Goal: Check status: Check status

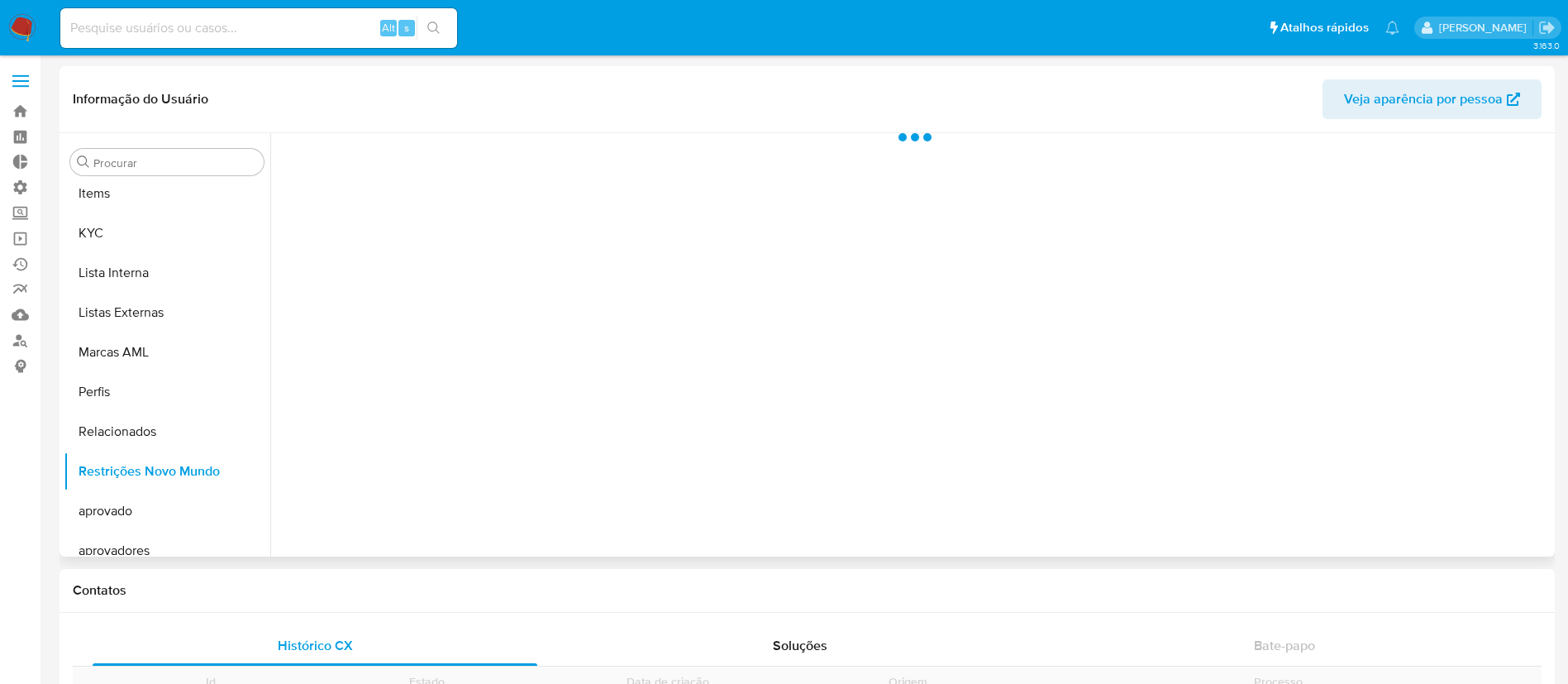
scroll to position [897, 0]
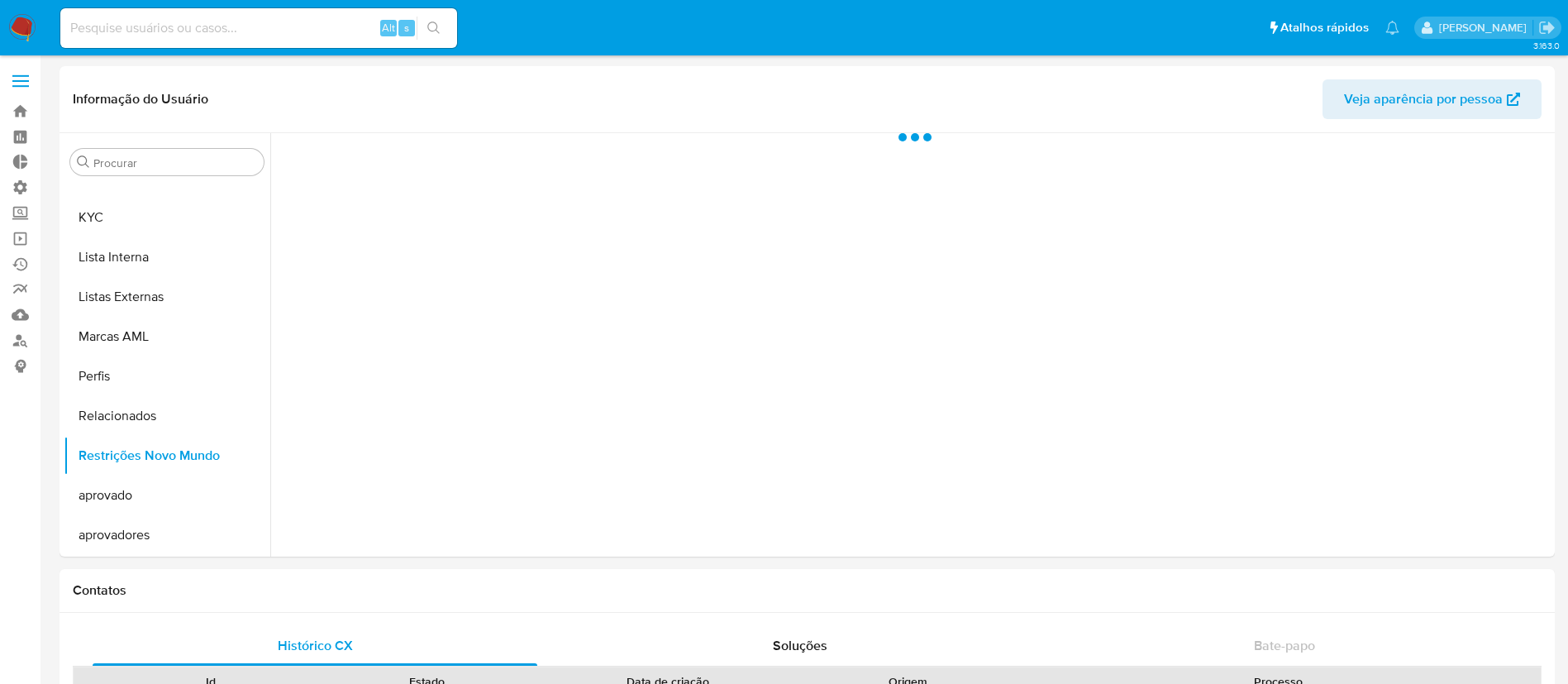
select select "10"
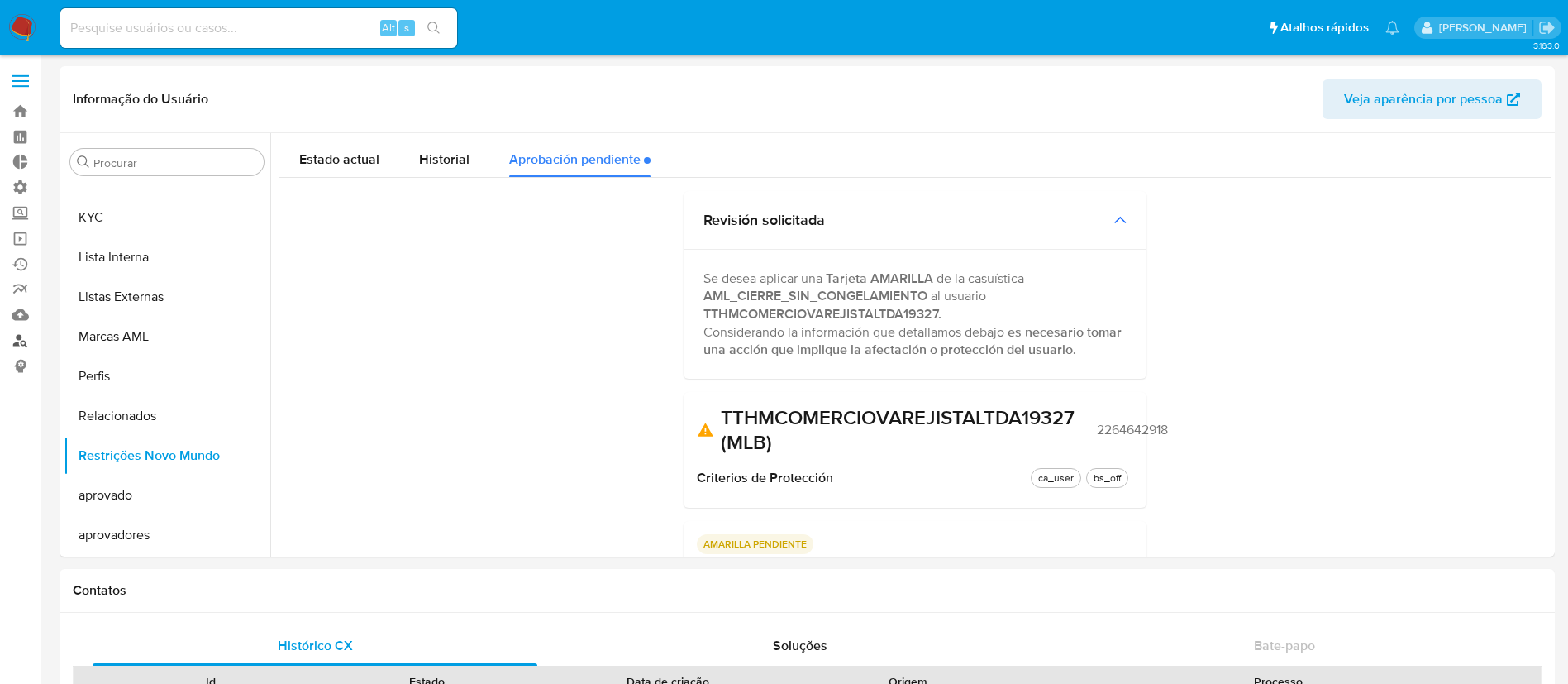
click at [21, 333] on link "Localizador de pessoas" at bounding box center [98, 340] width 196 height 26
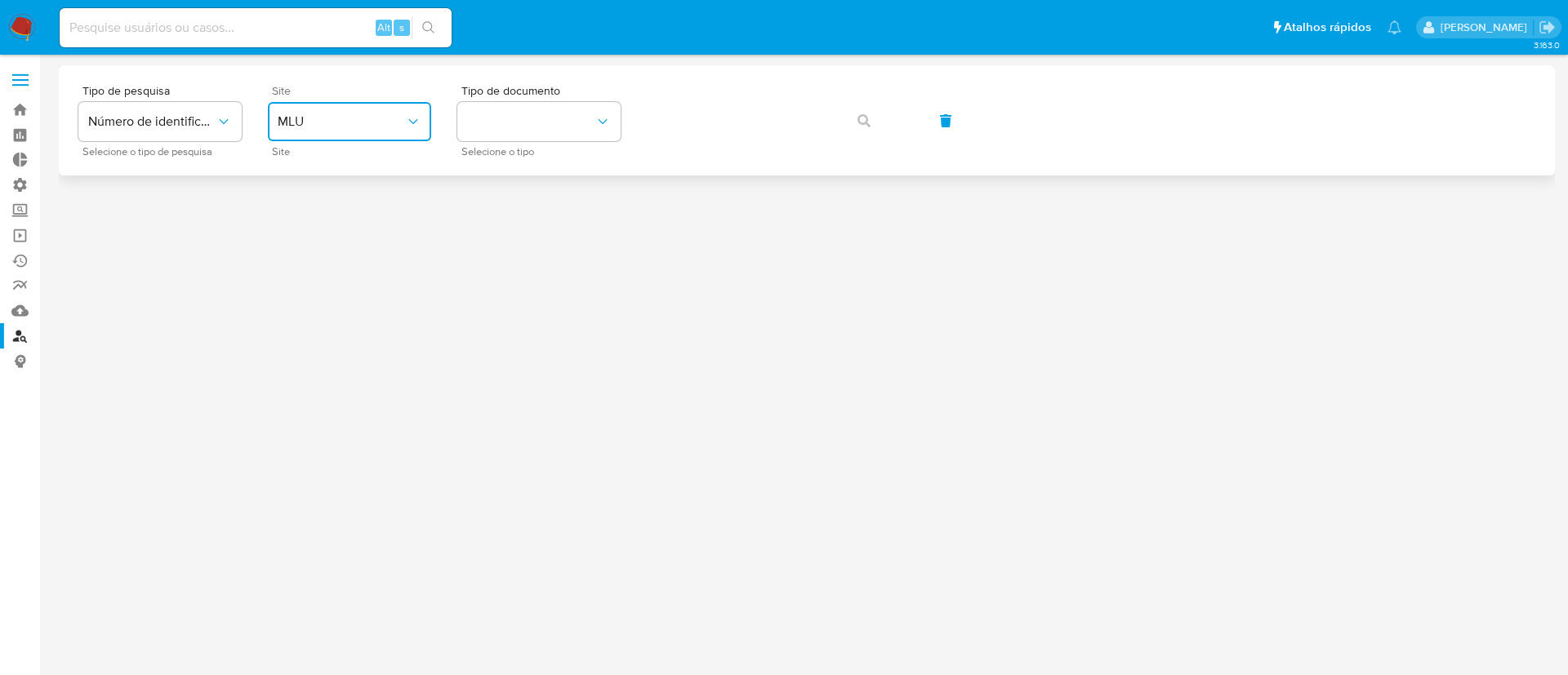
click at [416, 109] on button "MLU" at bounding box center [349, 121] width 163 height 39
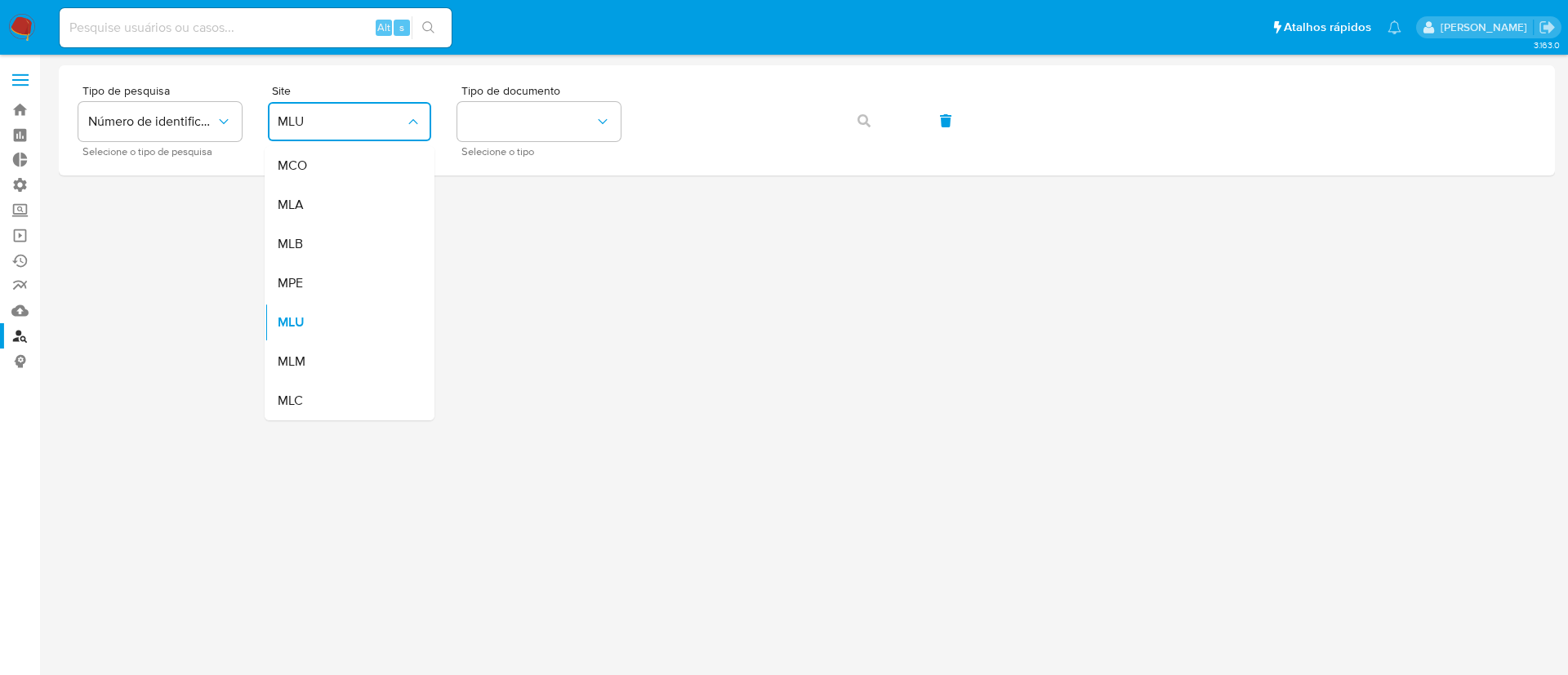
drag, startPoint x: 337, startPoint y: 240, endPoint x: 347, endPoint y: 238, distance: 10.2
click at [342, 241] on div "MLB" at bounding box center [344, 243] width 134 height 39
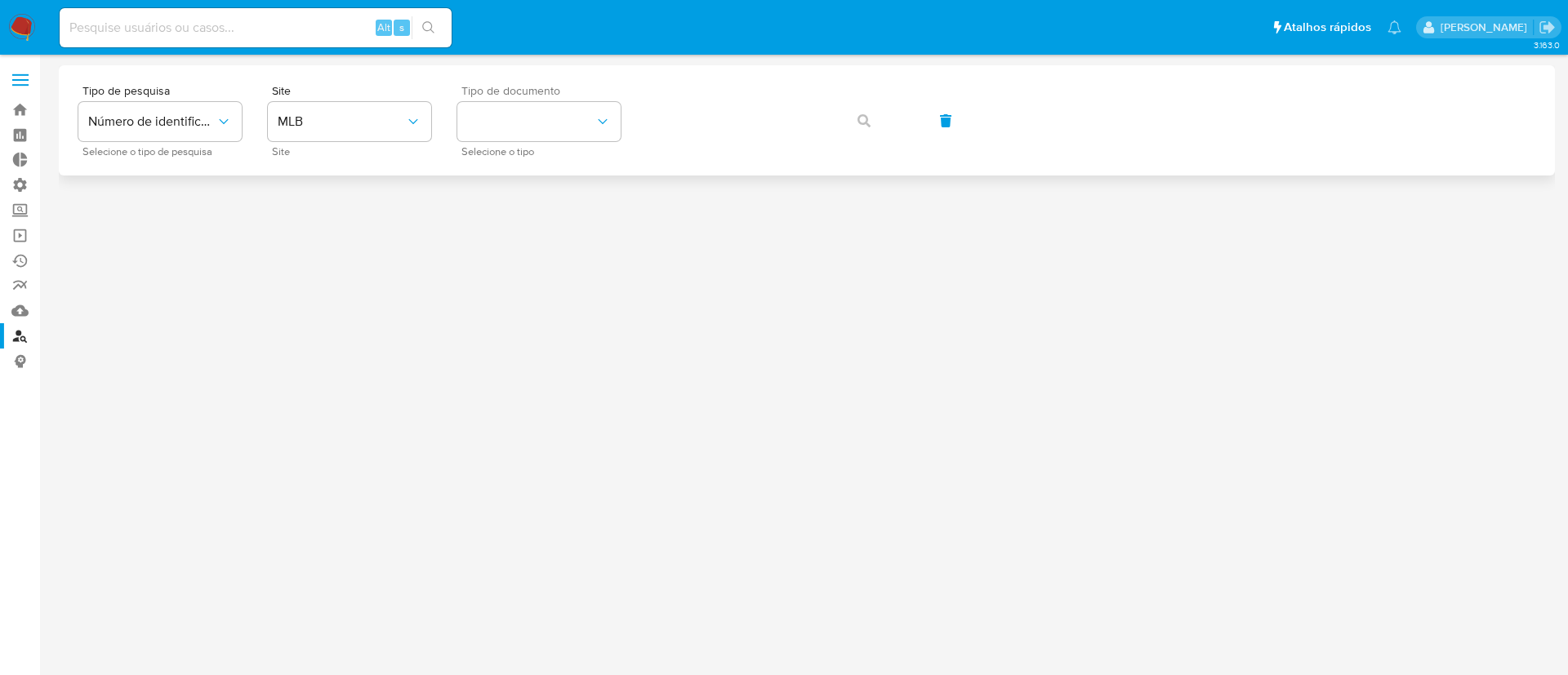
click at [580, 98] on div "Tipo de documento Selecione o tipo" at bounding box center [539, 120] width 163 height 71
click at [584, 113] on button "identificationType" at bounding box center [539, 121] width 163 height 39
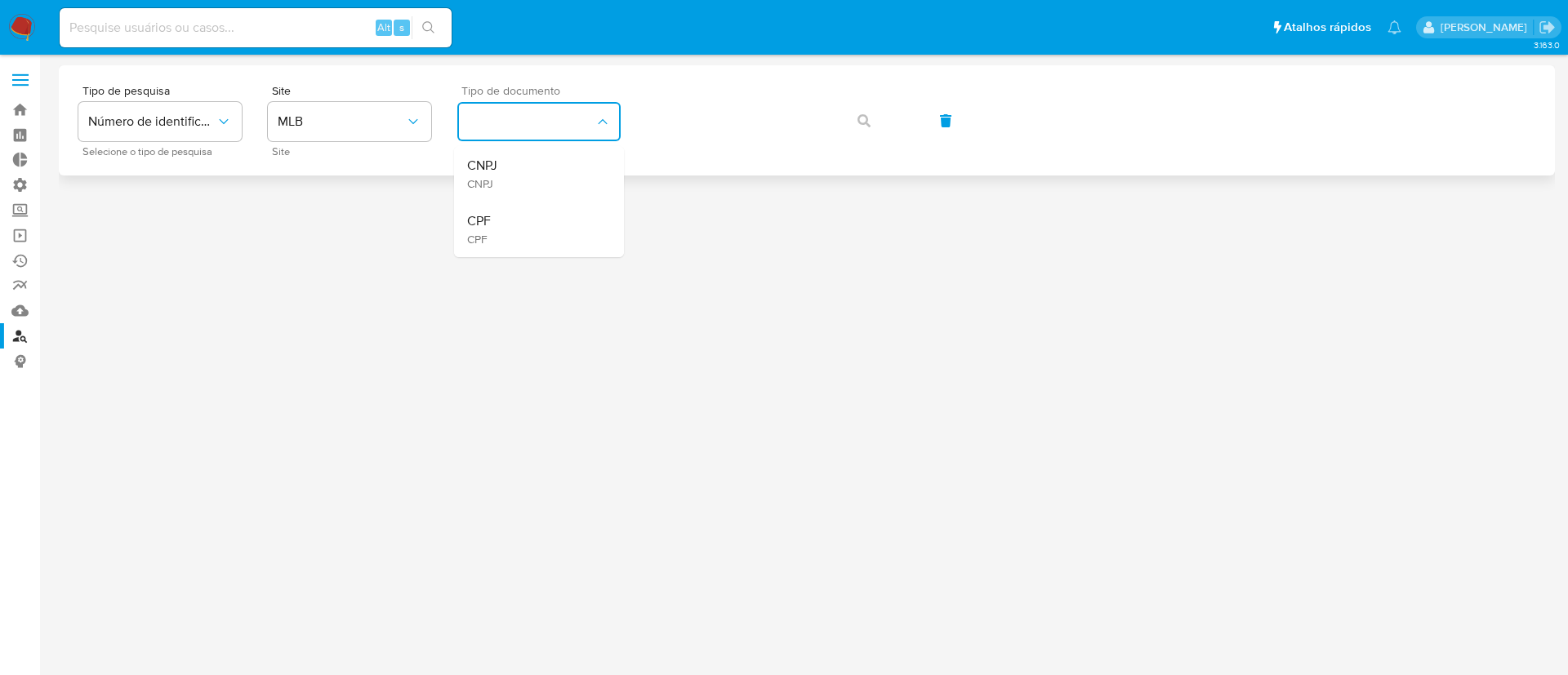
drag, startPoint x: 539, startPoint y: 161, endPoint x: 577, endPoint y: 146, distance: 40.9
click at [539, 160] on div "CNPJ CNPJ" at bounding box center [534, 174] width 134 height 55
click at [863, 119] on icon "button" at bounding box center [864, 120] width 13 height 13
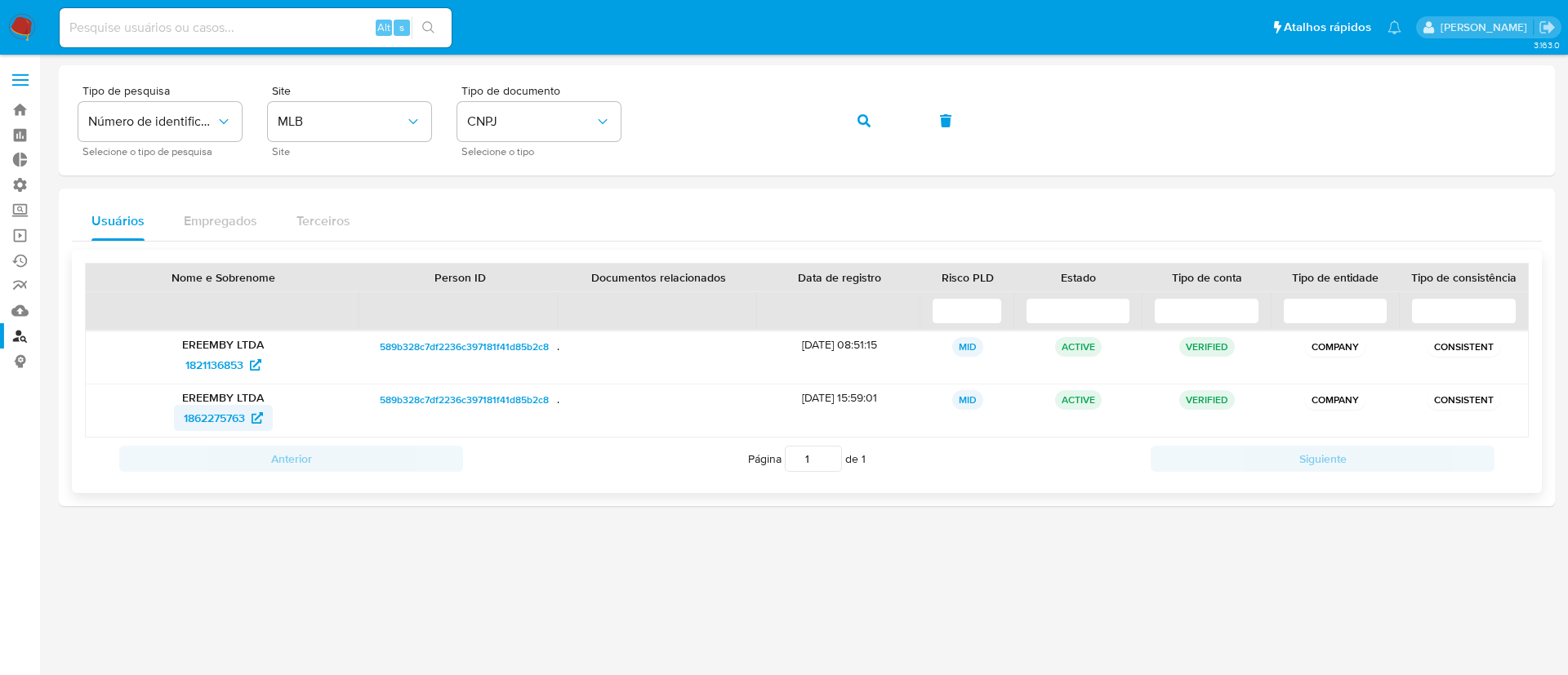
click at [201, 416] on span "1862275763" at bounding box center [213, 417] width 61 height 26
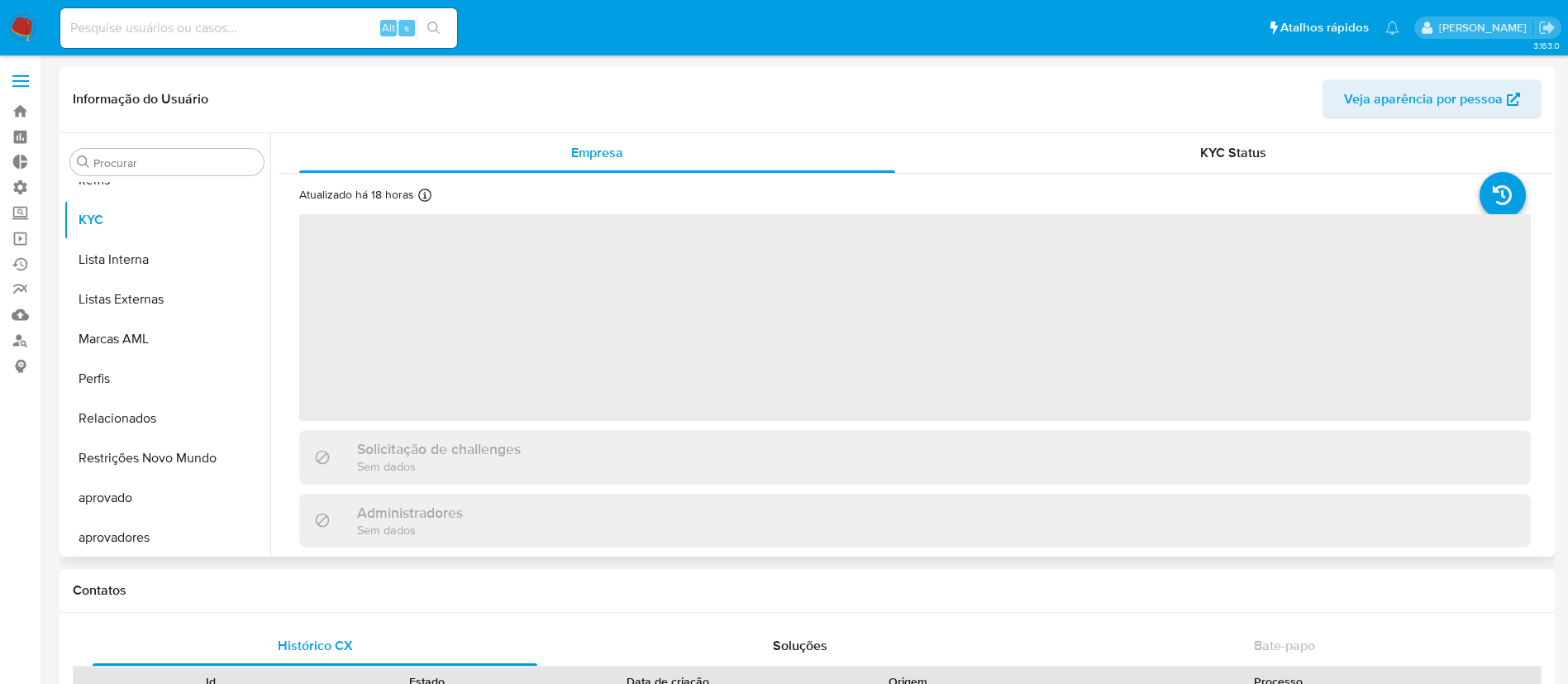
scroll to position [897, 0]
select select "10"
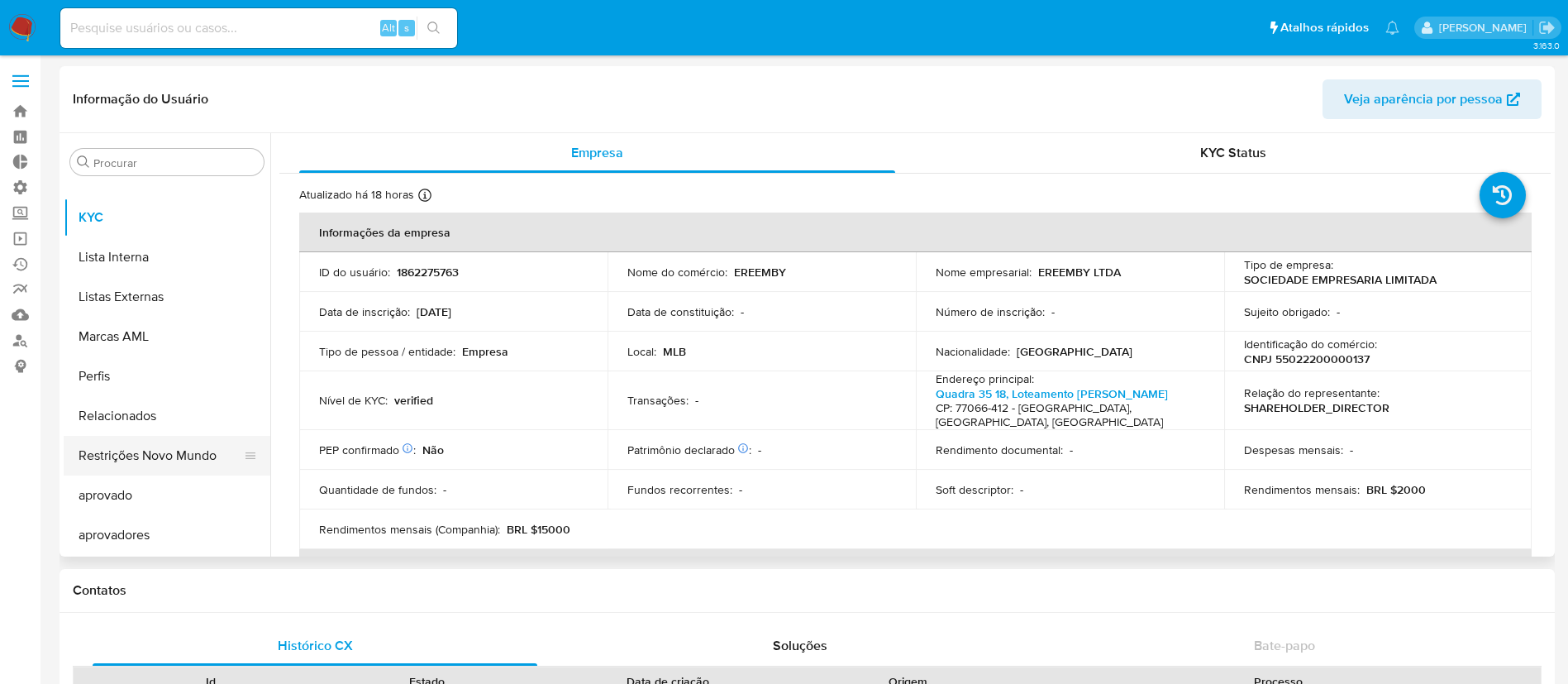
click at [222, 445] on button "Restrições Novo Mundo" at bounding box center [160, 456] width 194 height 39
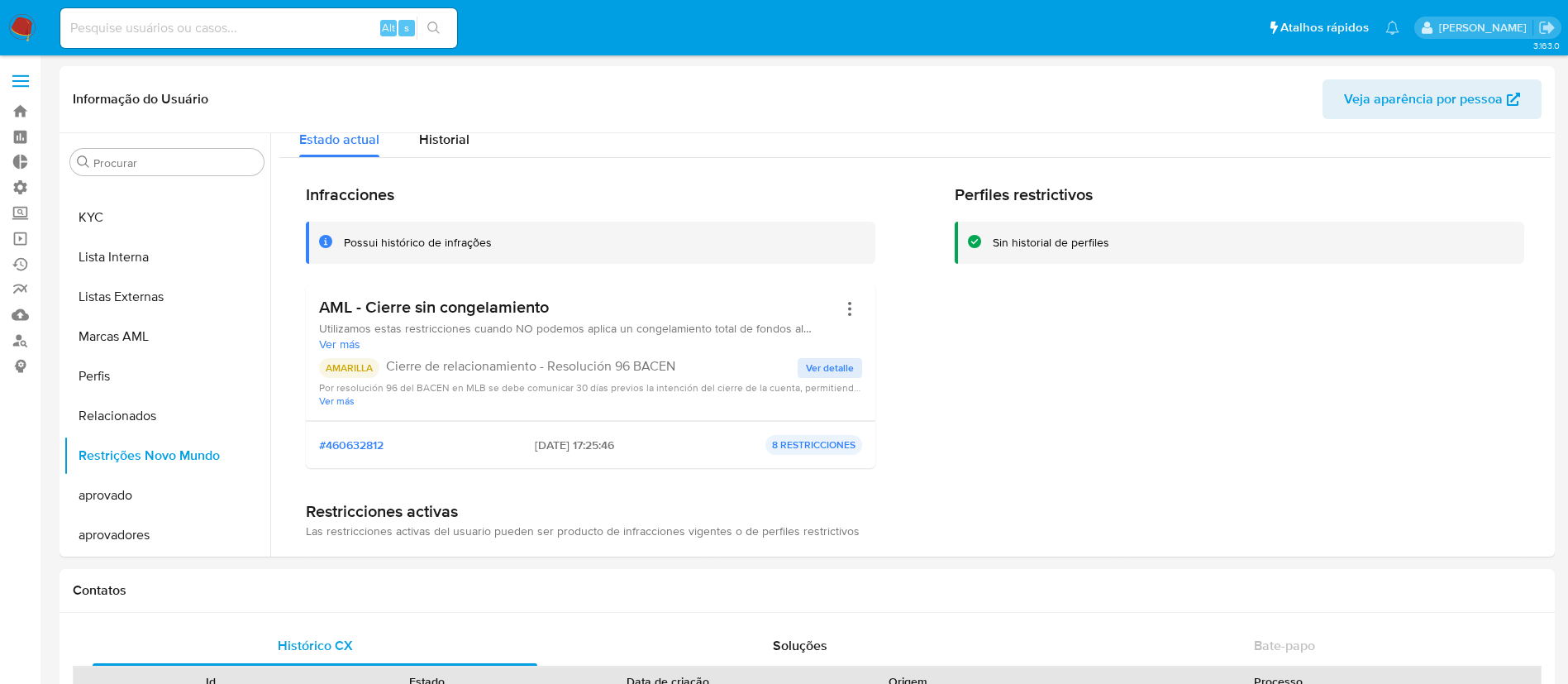
scroll to position [0, 0]
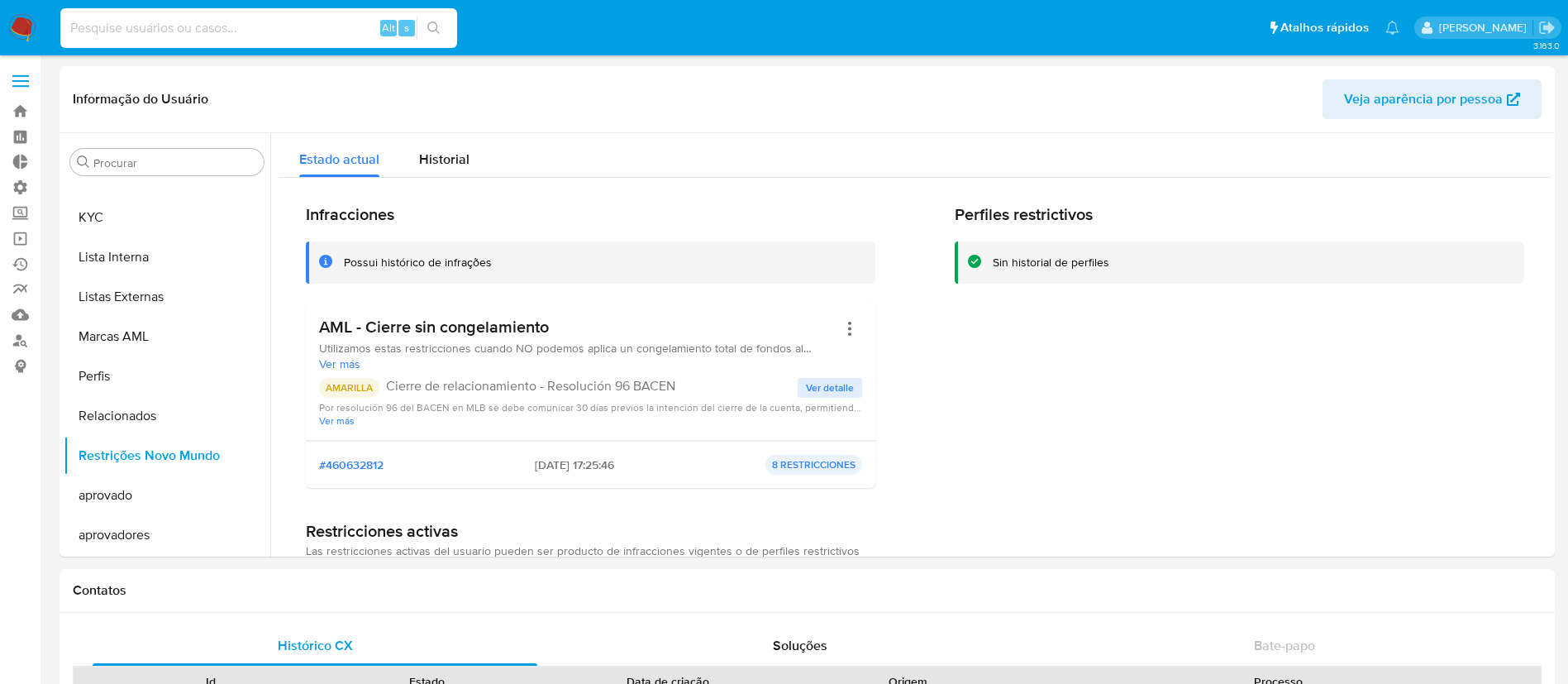
click at [124, 29] on input at bounding box center [258, 28] width 397 height 22
paste input "565397669"
type input "565397669"
click at [436, 31] on icon "search-icon" at bounding box center [433, 28] width 13 height 13
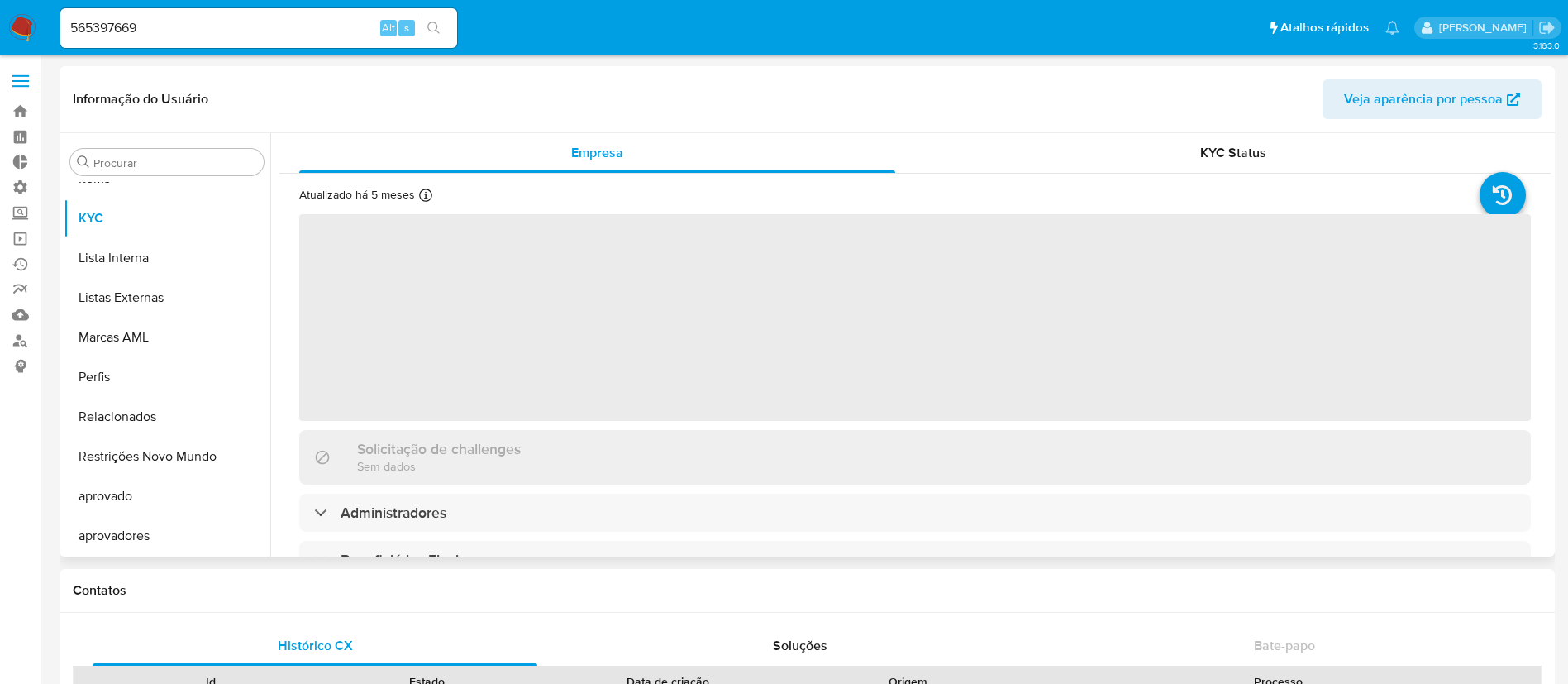
scroll to position [897, 0]
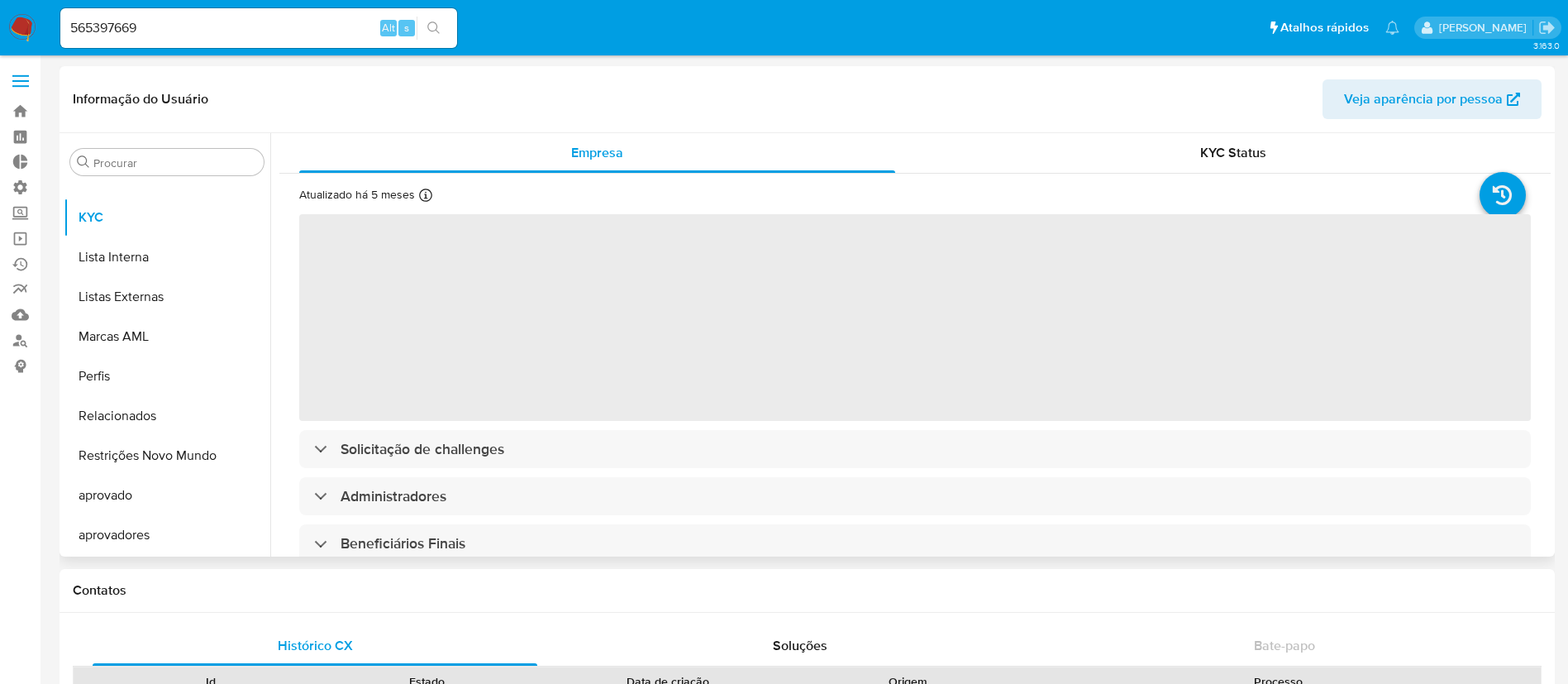
select select "10"
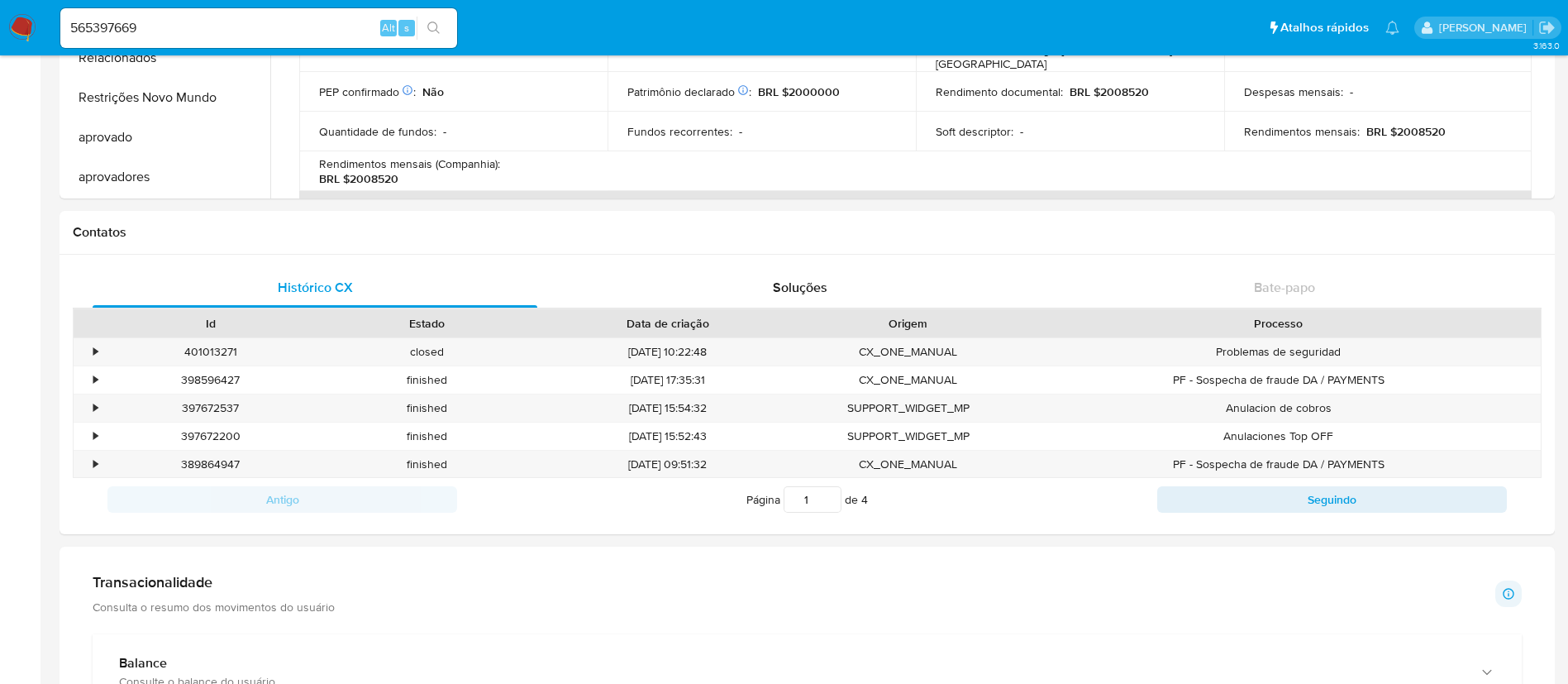
scroll to position [0, 0]
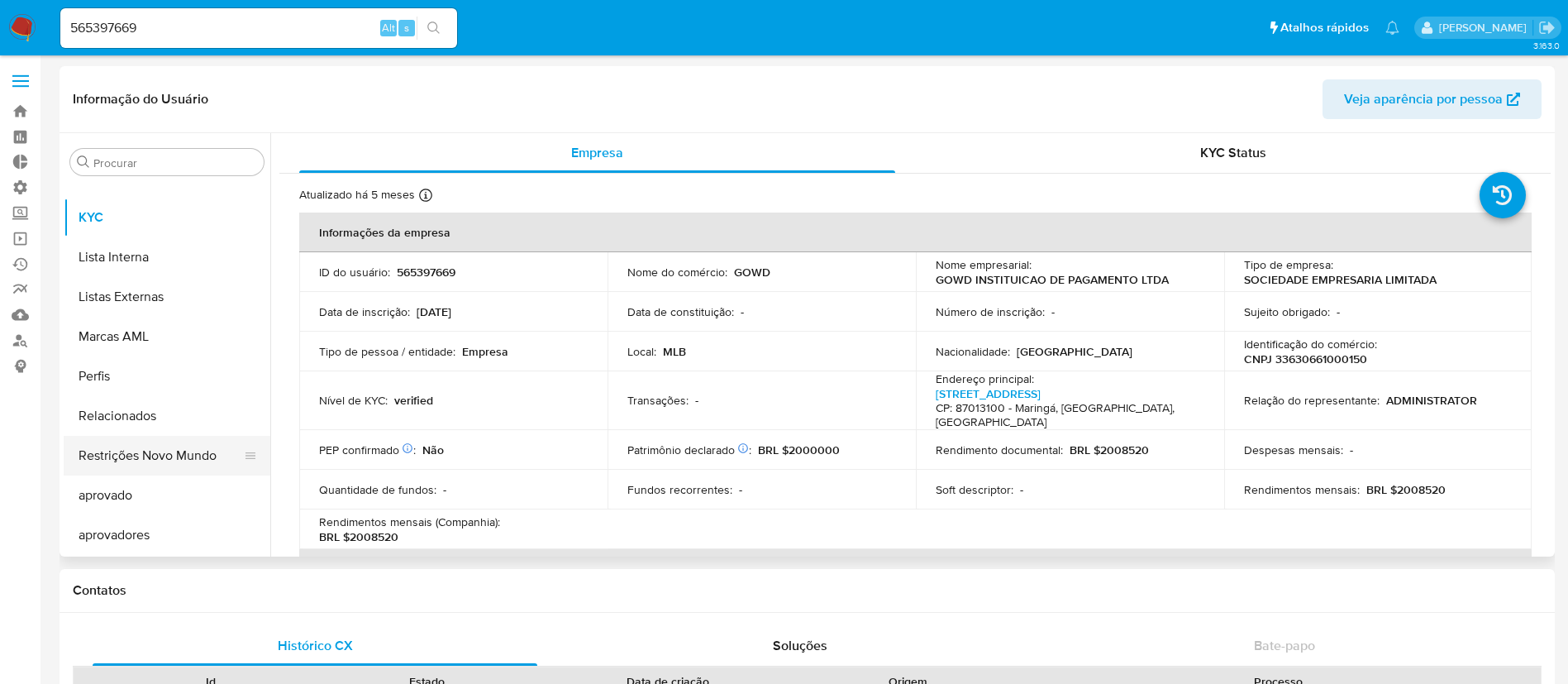
click at [162, 462] on button "Restrições Novo Mundo" at bounding box center [160, 456] width 194 height 39
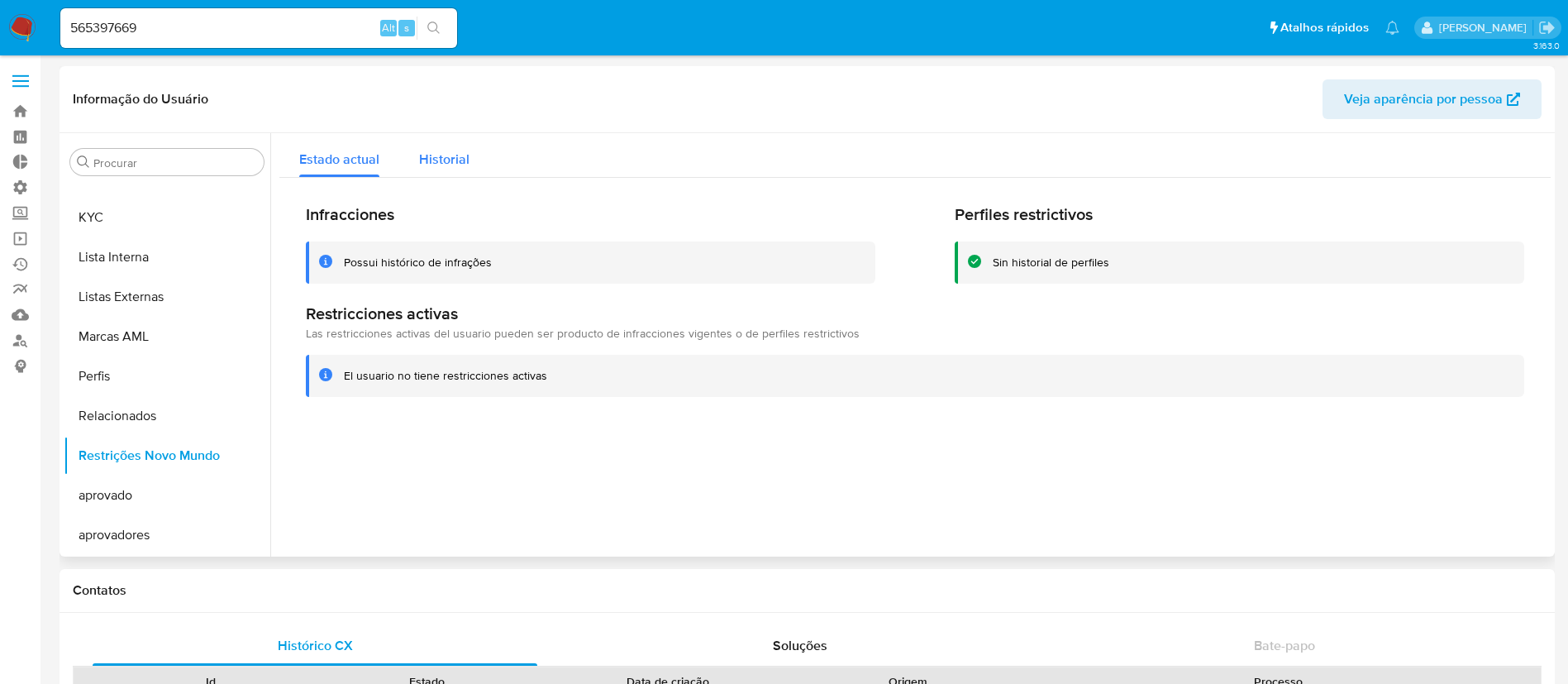
click at [420, 153] on span "Historial" at bounding box center [444, 158] width 50 height 19
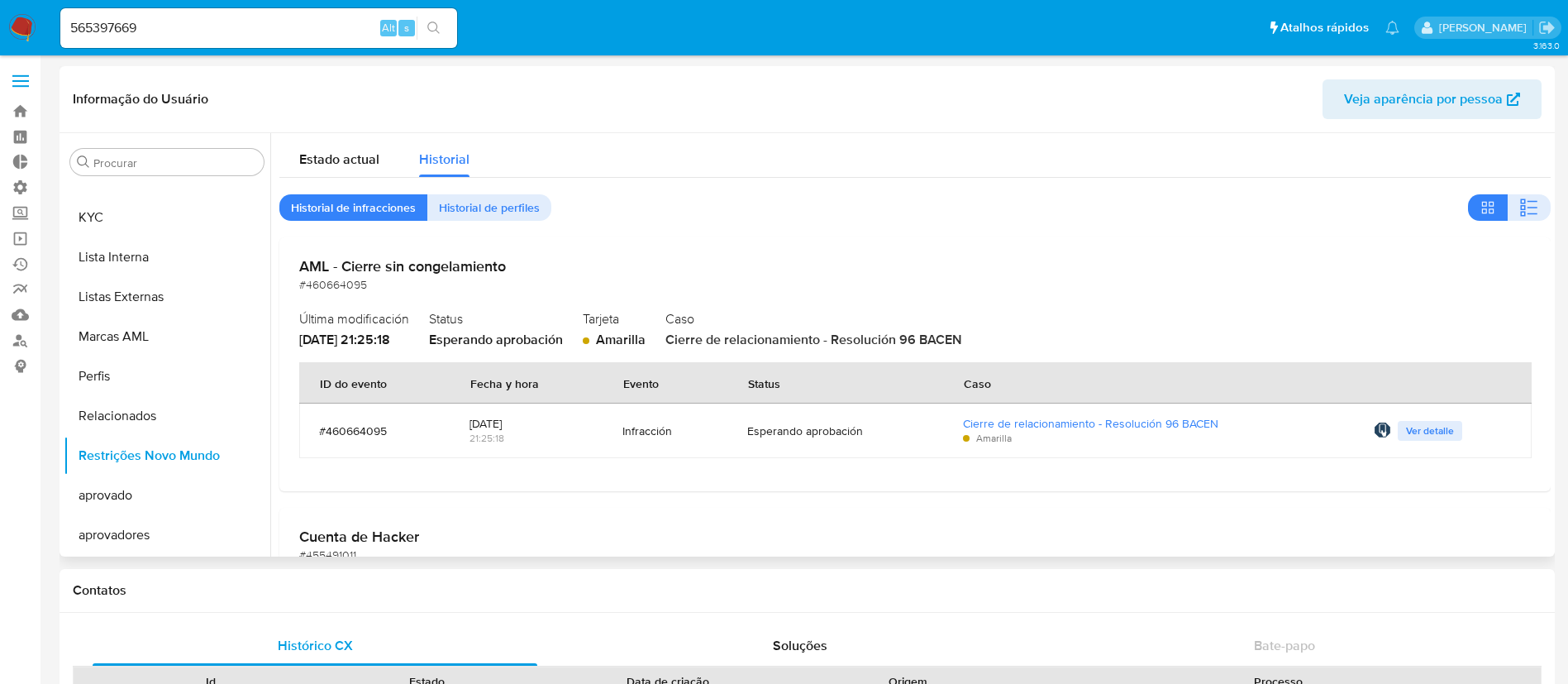
drag, startPoint x: 272, startPoint y: 482, endPoint x: 263, endPoint y: 426, distance: 56.7
click at [263, 426] on div "Procurar Adiantamentos de Dinheiro Anexos CBP CBT Cartões Contas Bancárias Dado…" at bounding box center [808, 344] width 1487 height 424
click at [306, 484] on div "AML - Cierre sin congelamiento #460664095 Última modificación 08/10/2025 - 21:2…" at bounding box center [915, 365] width 1271 height 254
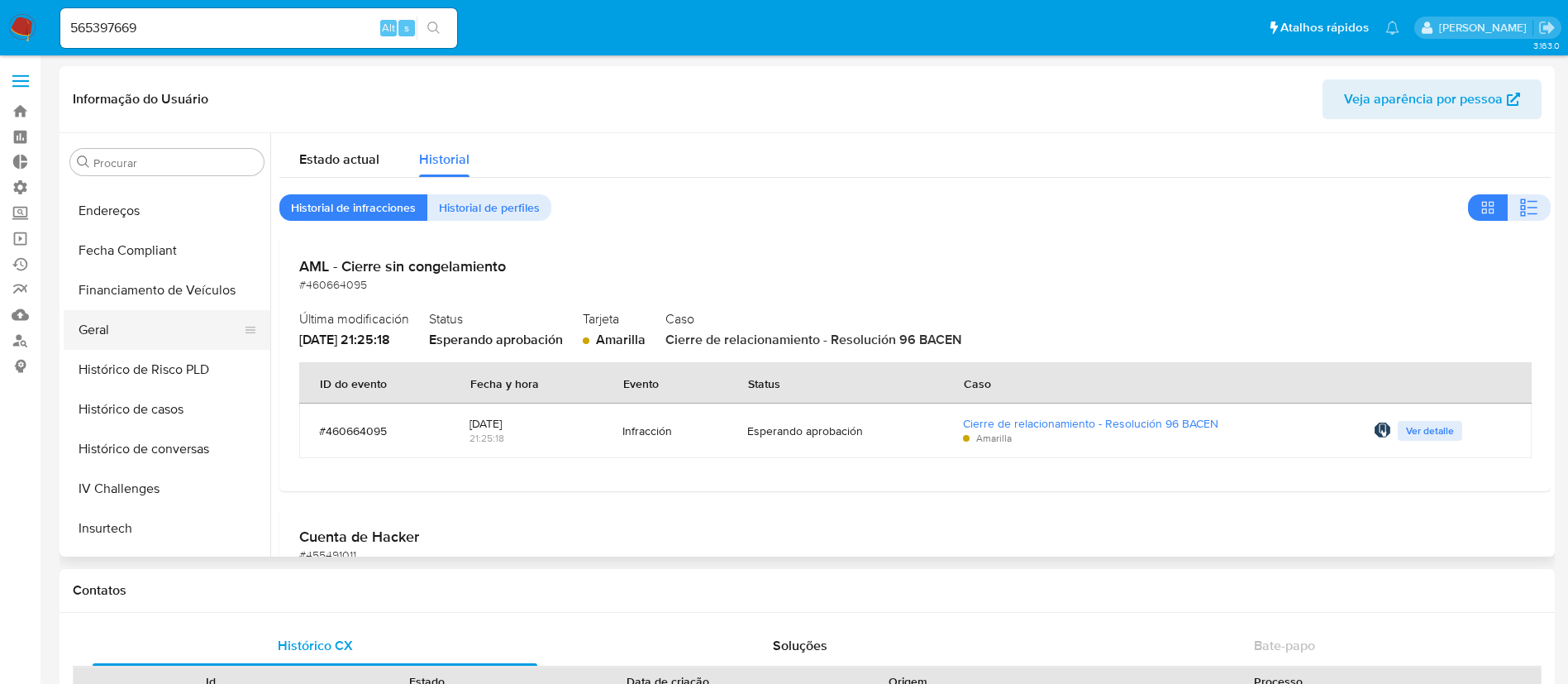
click at [170, 343] on button "Geral" at bounding box center [160, 330] width 194 height 39
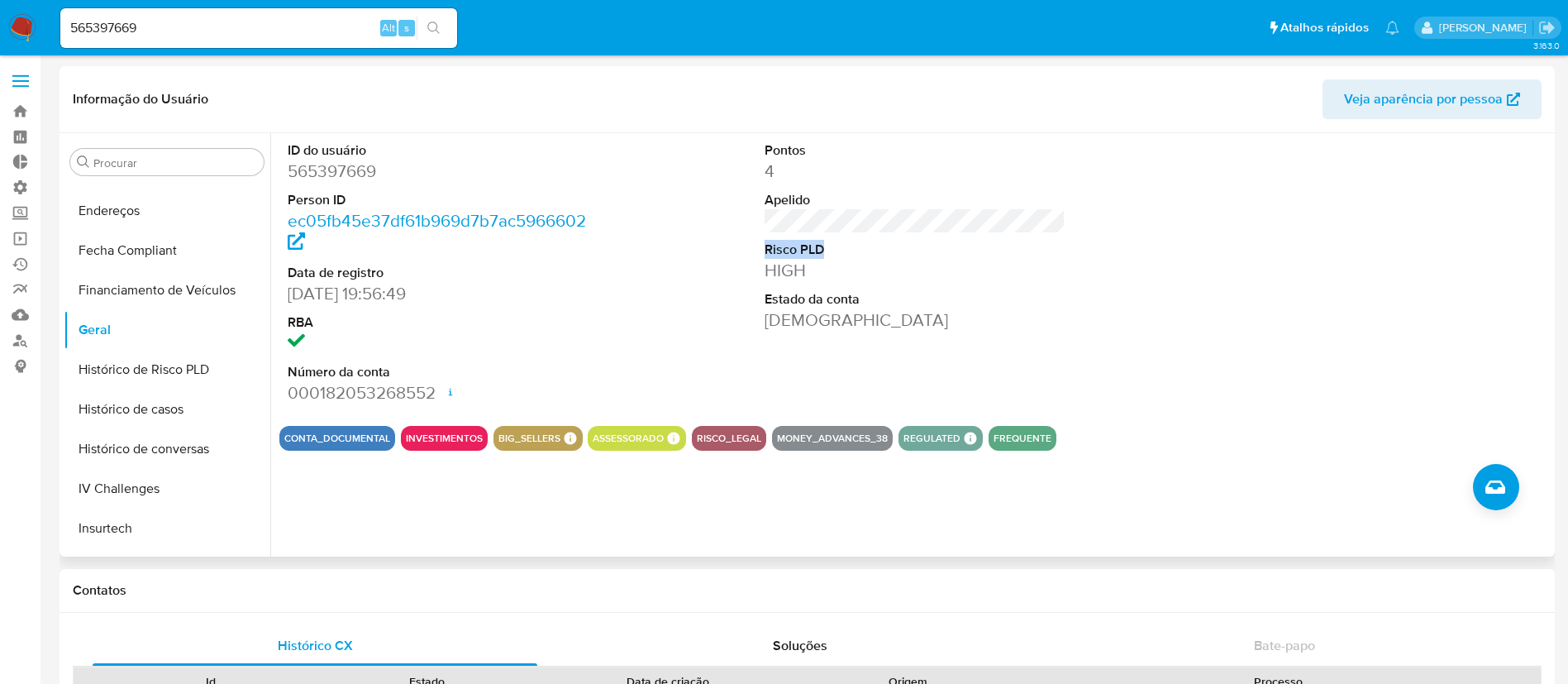
drag, startPoint x: 899, startPoint y: 235, endPoint x: 866, endPoint y: 264, distance: 43.9
click at [752, 223] on div "ID do usuário 565397669 Person ID ec05fb45e37df61b969d7b7ac5966602 Data de regi…" at bounding box center [915, 272] width 1271 height 279
click at [878, 259] on dd "HIGH" at bounding box center [915, 270] width 302 height 24
click at [752, 223] on div "ID do usuário 565397669 Person ID ec05fb45e37df61b969d7b7ac5966602 Data de regi…" at bounding box center [915, 272] width 1271 height 279
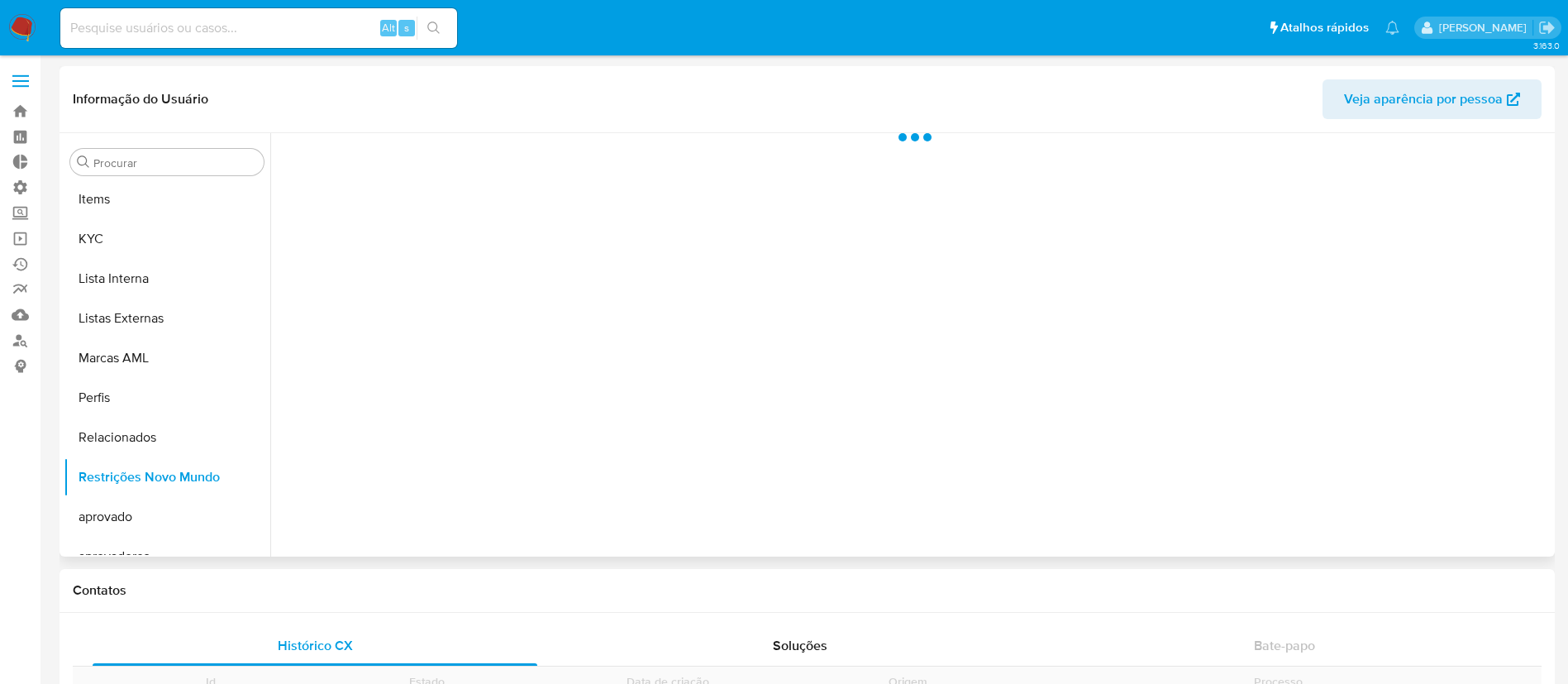
scroll to position [897, 0]
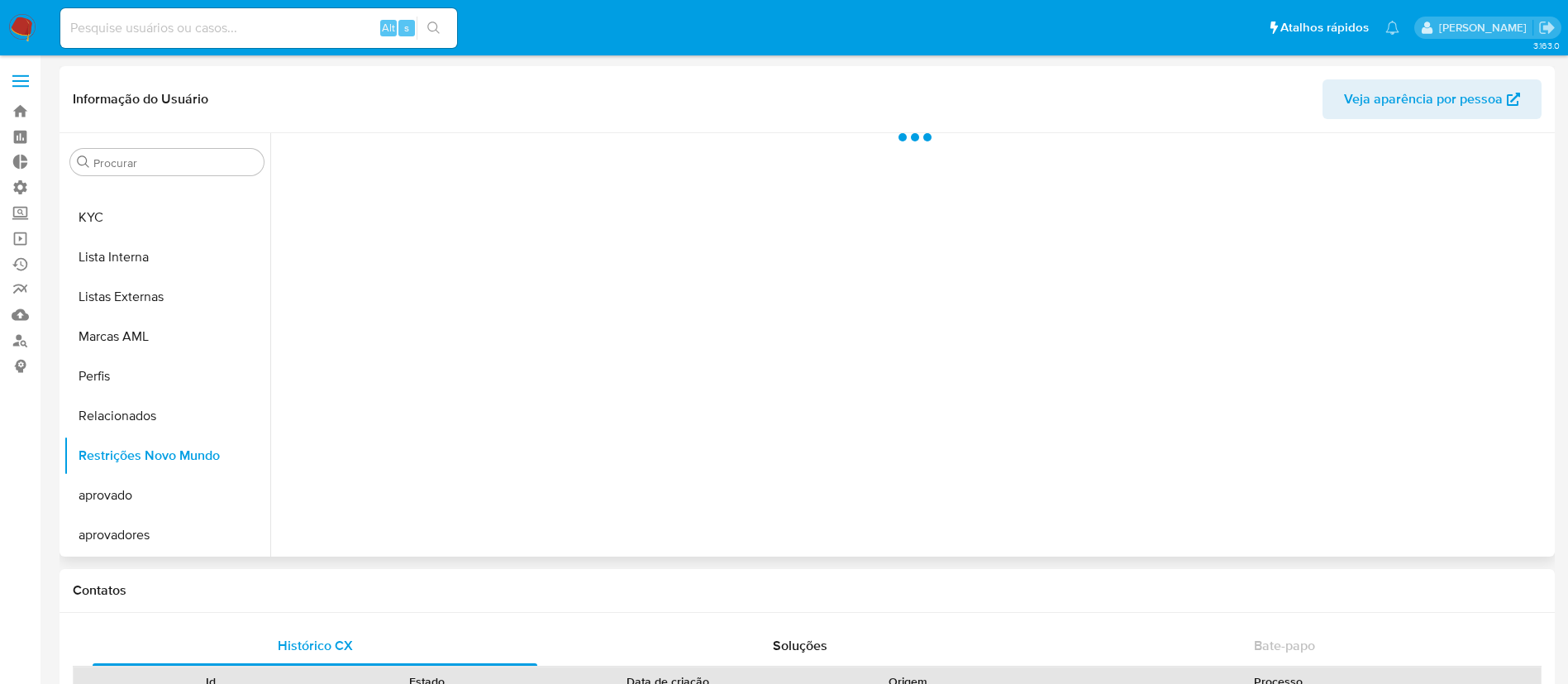
select select "10"
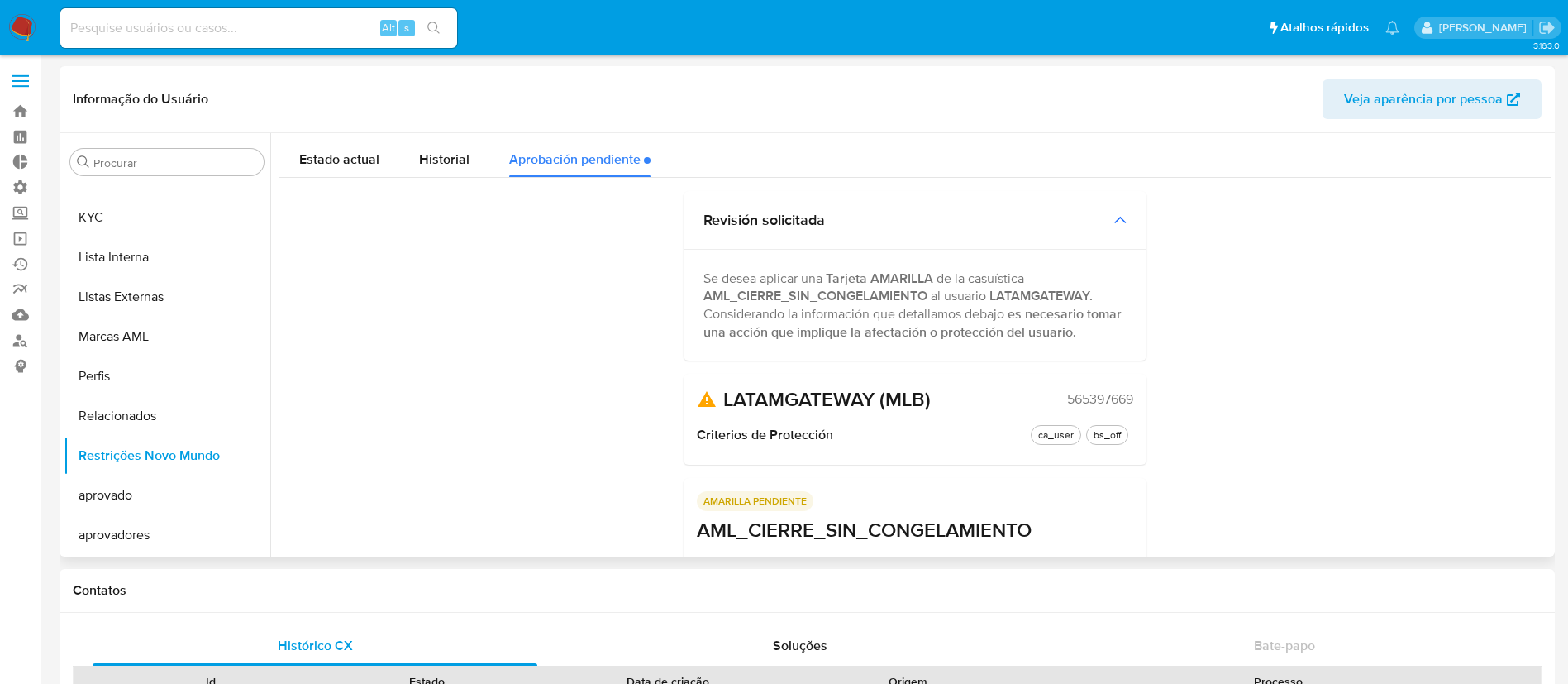
drag, startPoint x: 1551, startPoint y: 216, endPoint x: 1548, endPoint y: 334, distance: 118.0
click at [1548, 334] on div "Procurar Adiantamentos de Dinheiro Anexos CBP CBT Cartões Contas Bancárias Dado…" at bounding box center [808, 344] width 1495 height 424
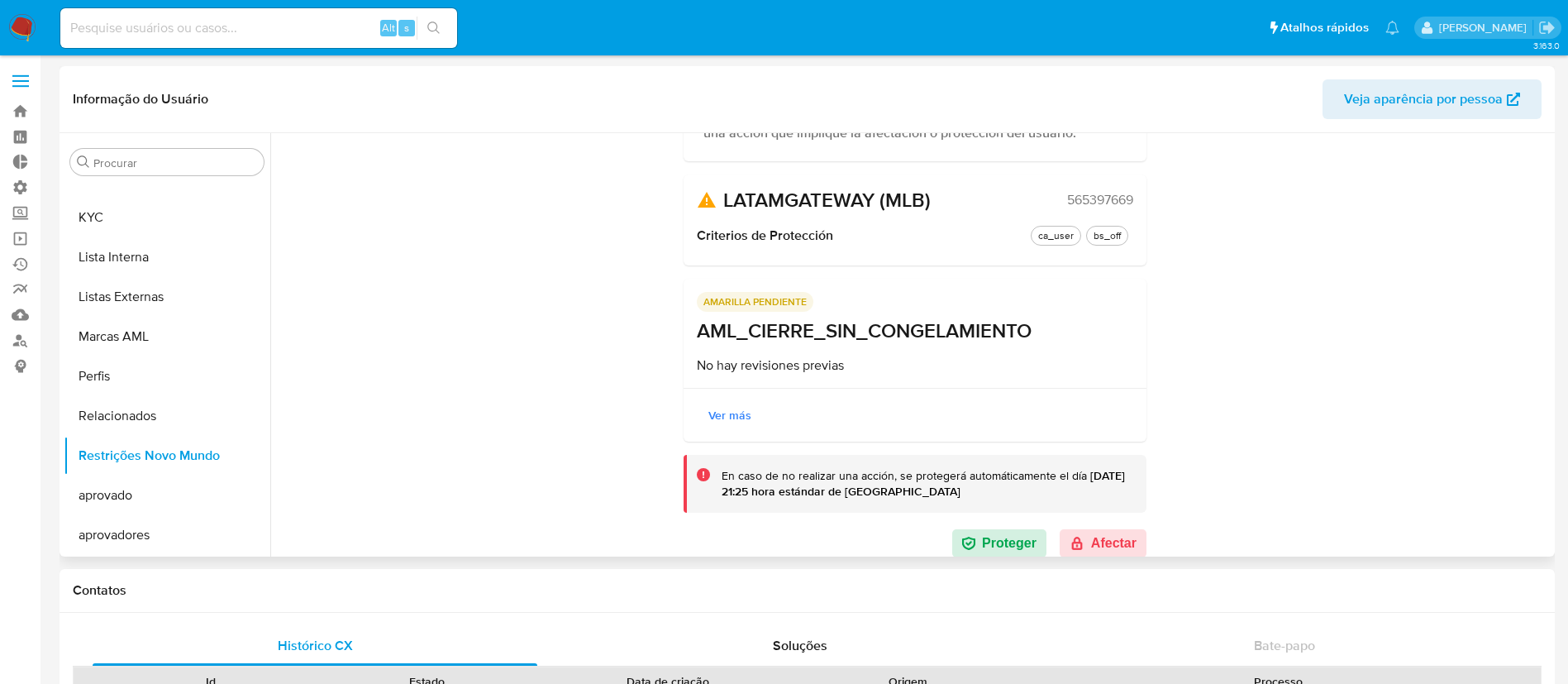
scroll to position [208, 0]
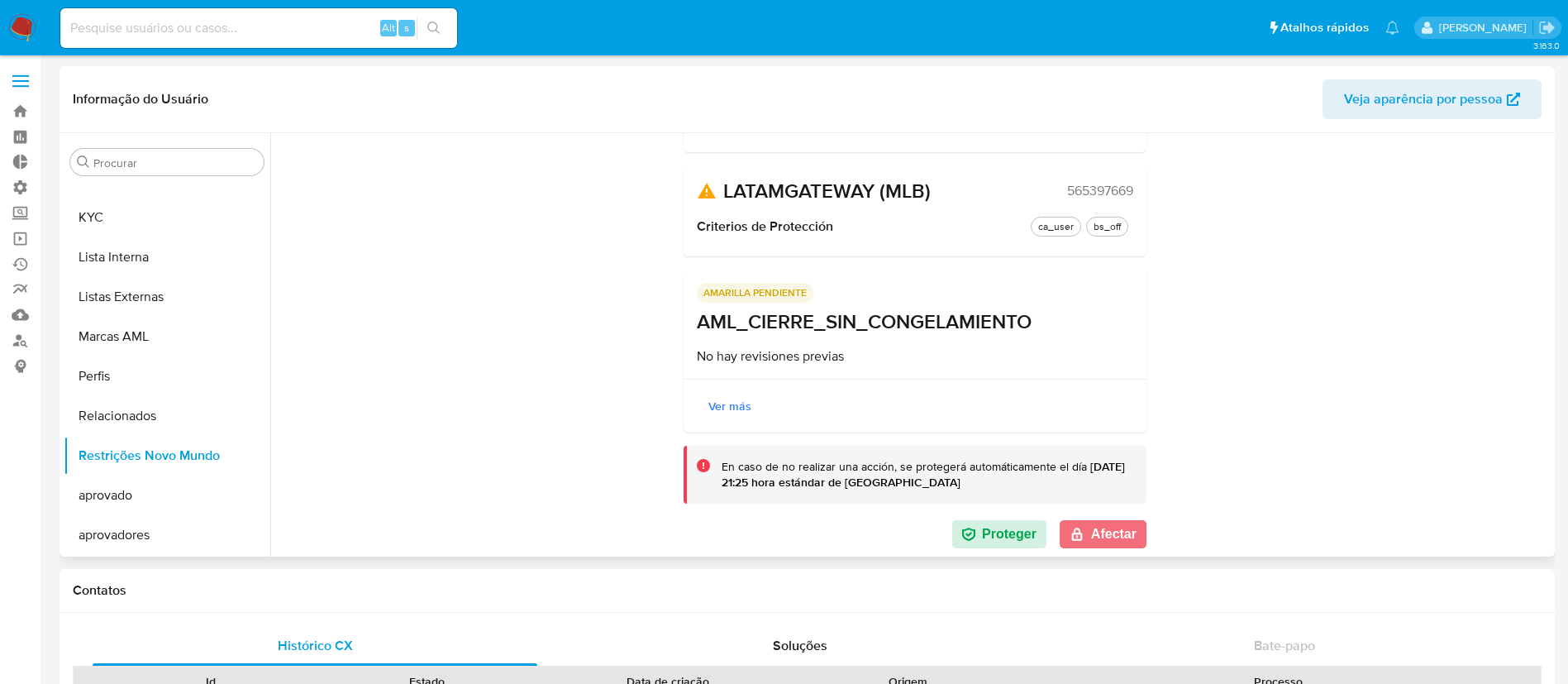
click at [1092, 544] on button "Afectar" at bounding box center [1103, 534] width 86 height 28
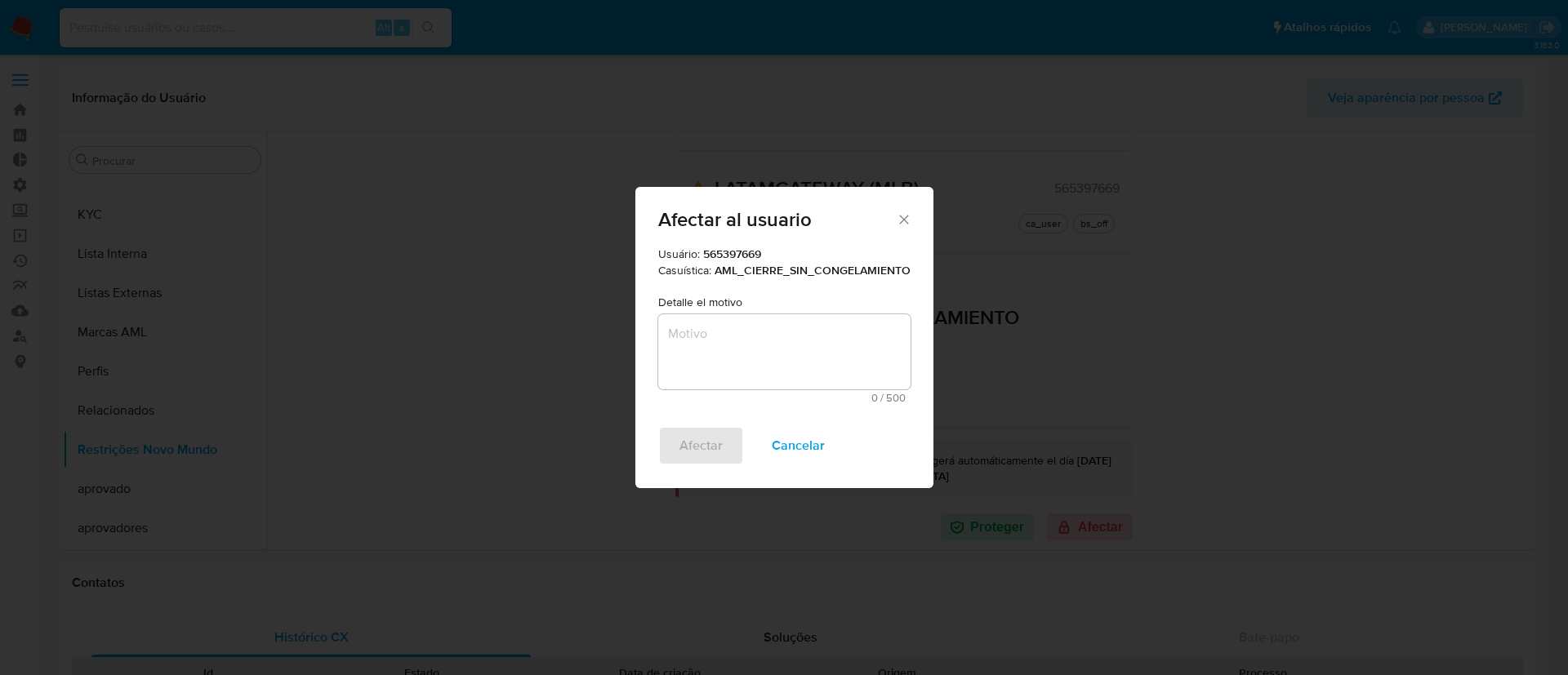
click at [791, 351] on textarea "Motivo" at bounding box center [784, 351] width 252 height 75
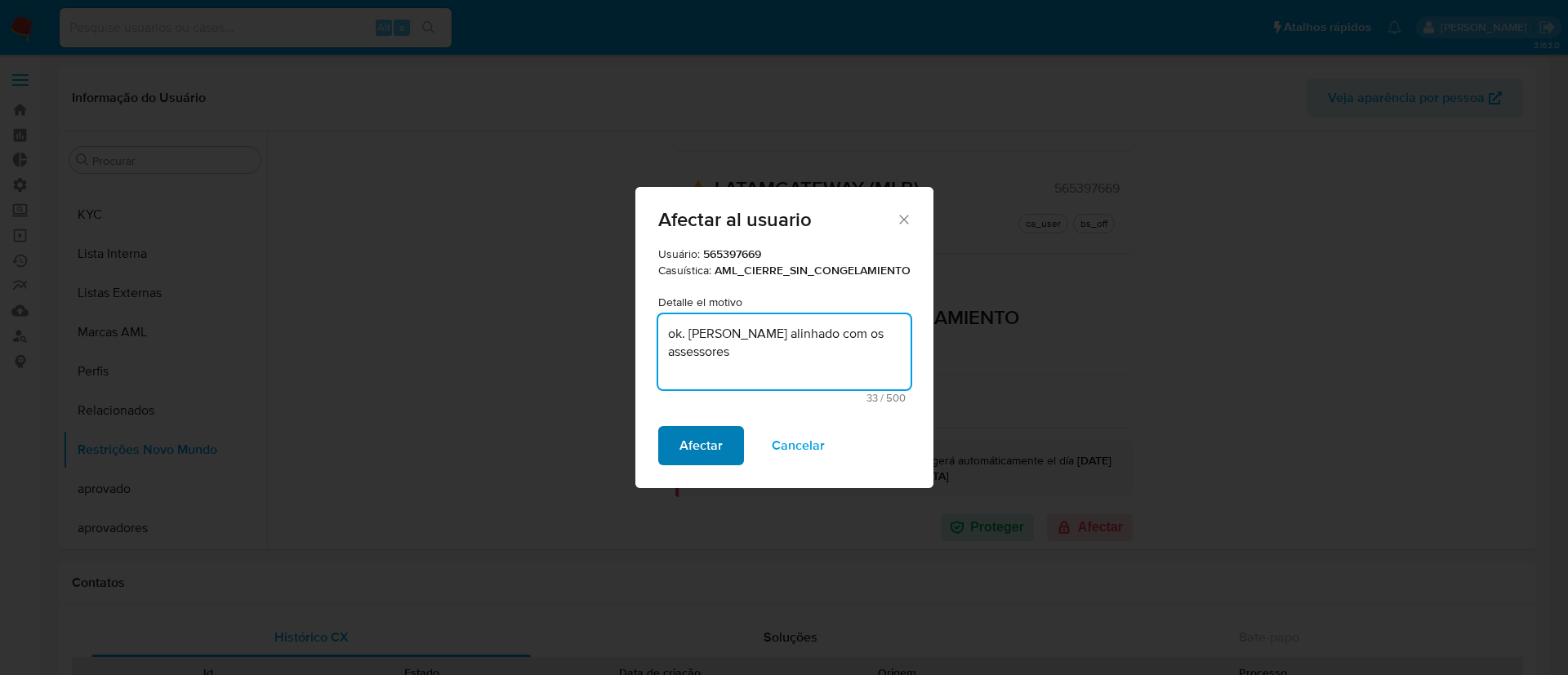
type textarea "ok. Já alinhado com os assessores"
click at [706, 436] on span "Afectar" at bounding box center [701, 445] width 44 height 36
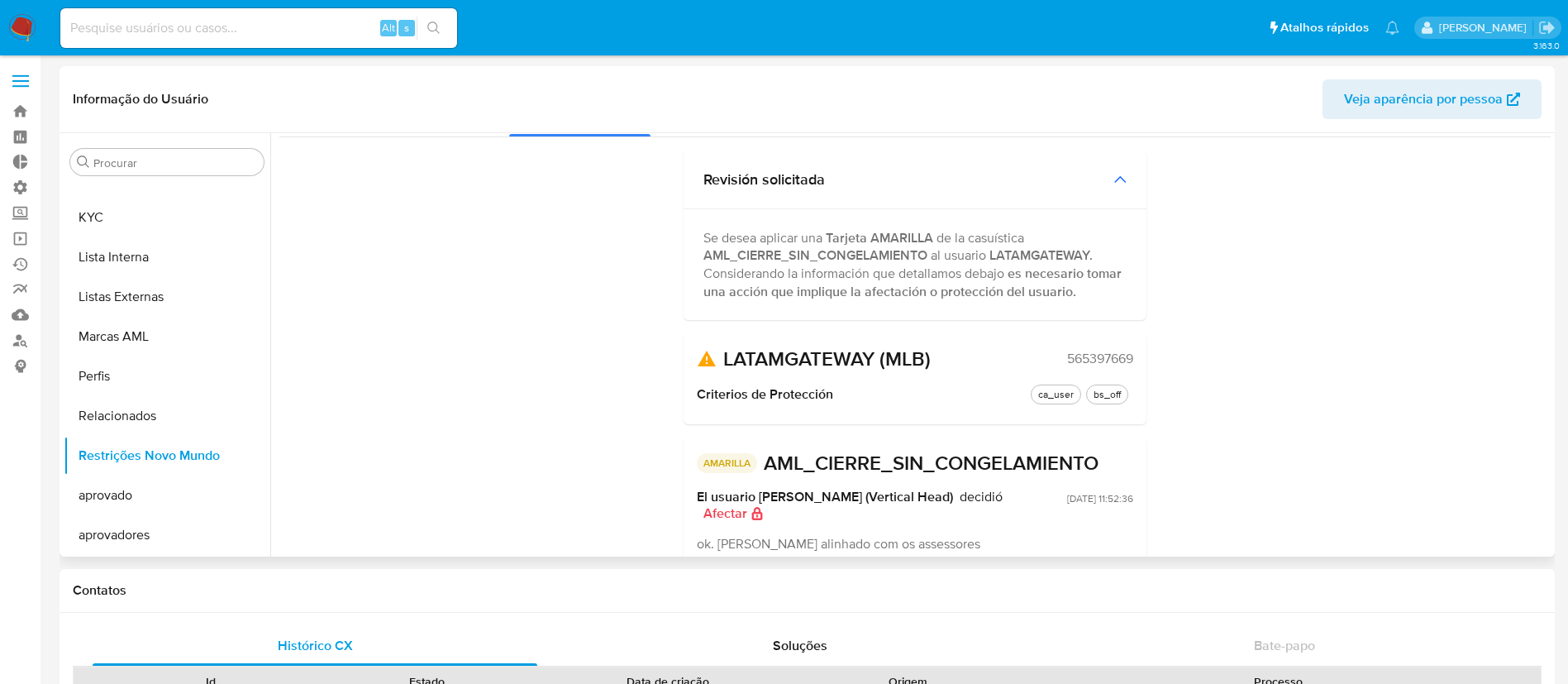
scroll to position [0, 0]
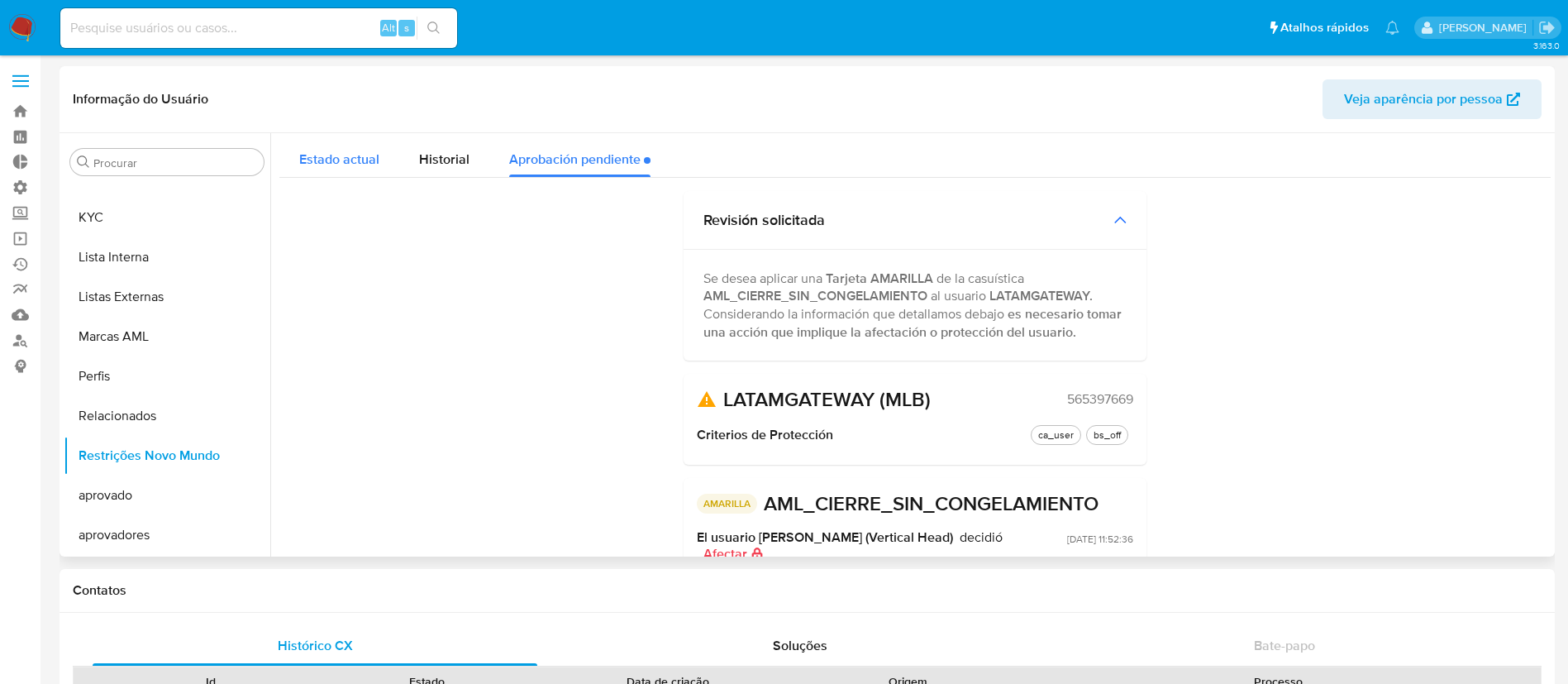
click at [321, 162] on span "Estado actual" at bounding box center [340, 158] width 81 height 19
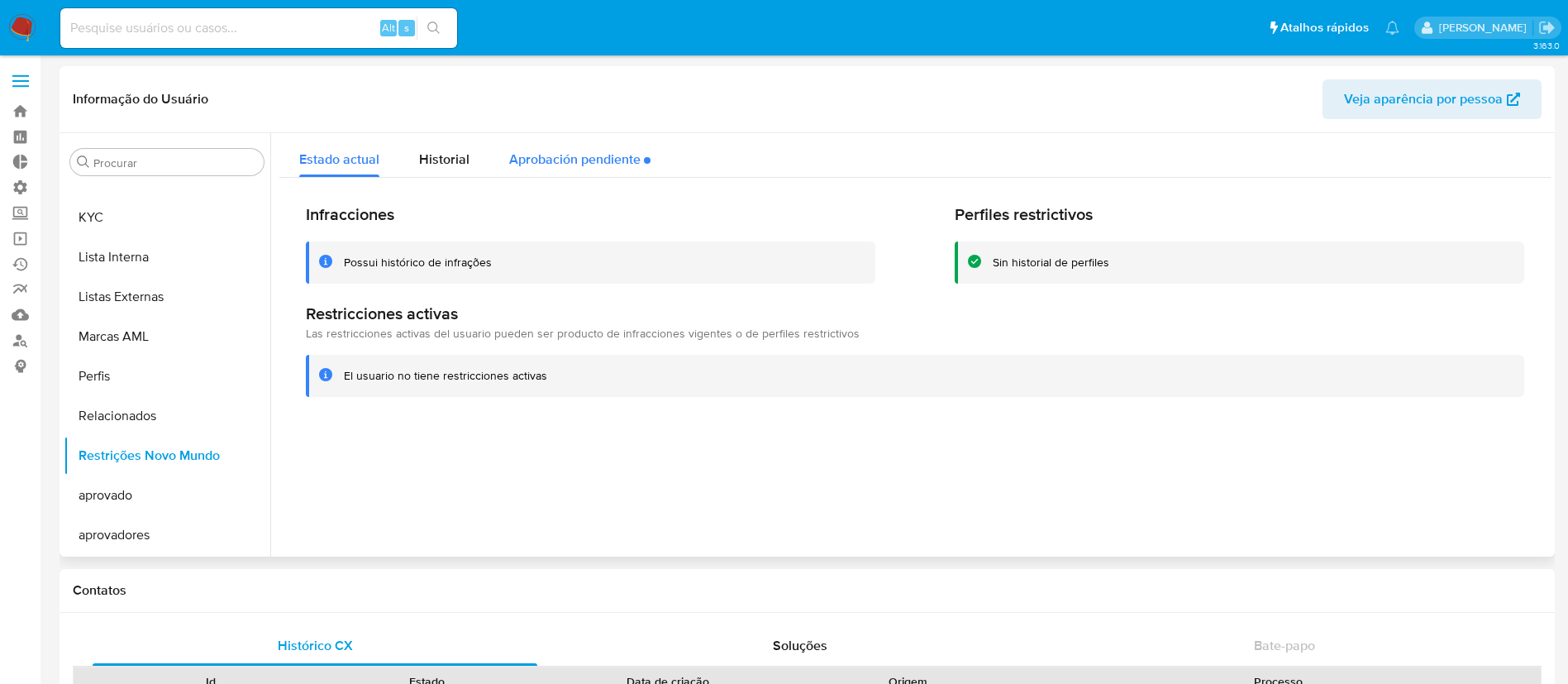
click at [550, 150] on div "Aprobación pendiente" at bounding box center [580, 154] width 141 height 44
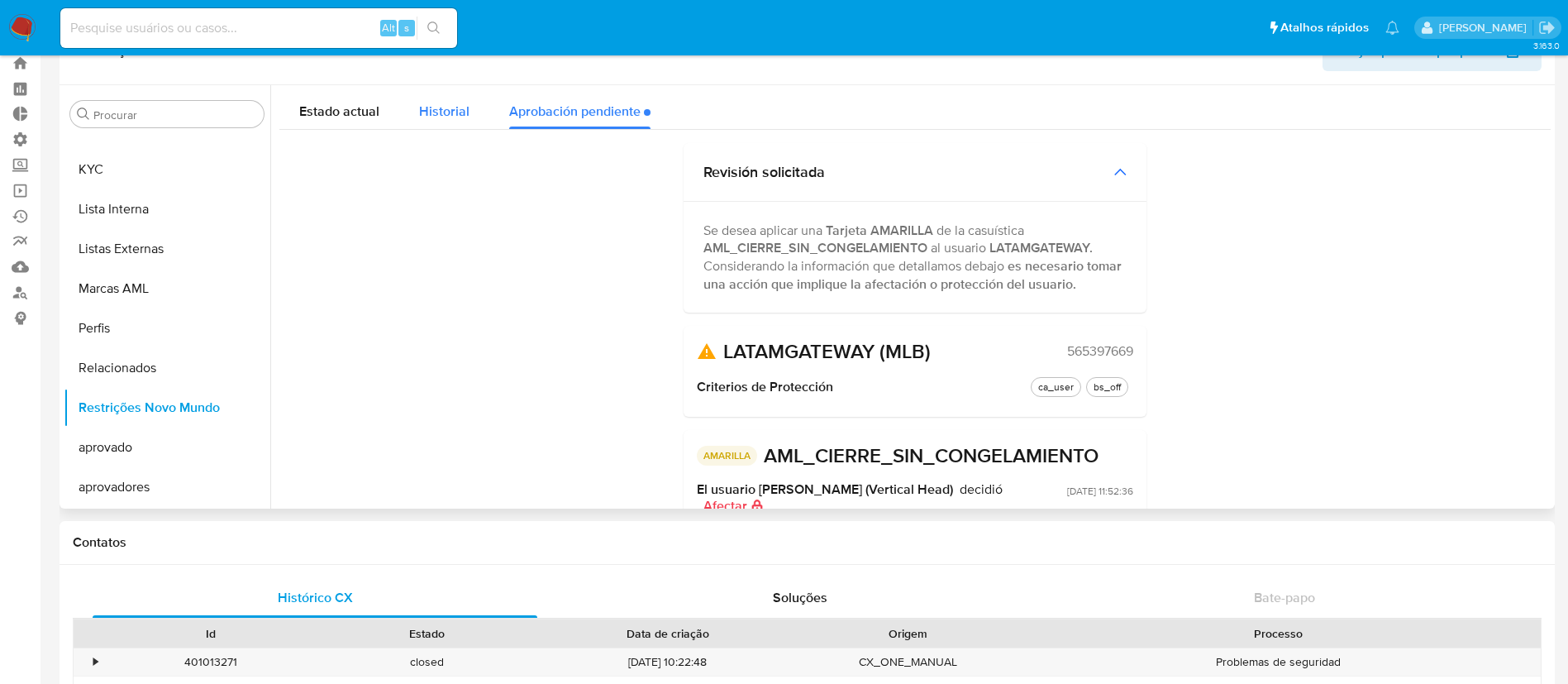
click at [411, 120] on button "Historial" at bounding box center [444, 107] width 90 height 44
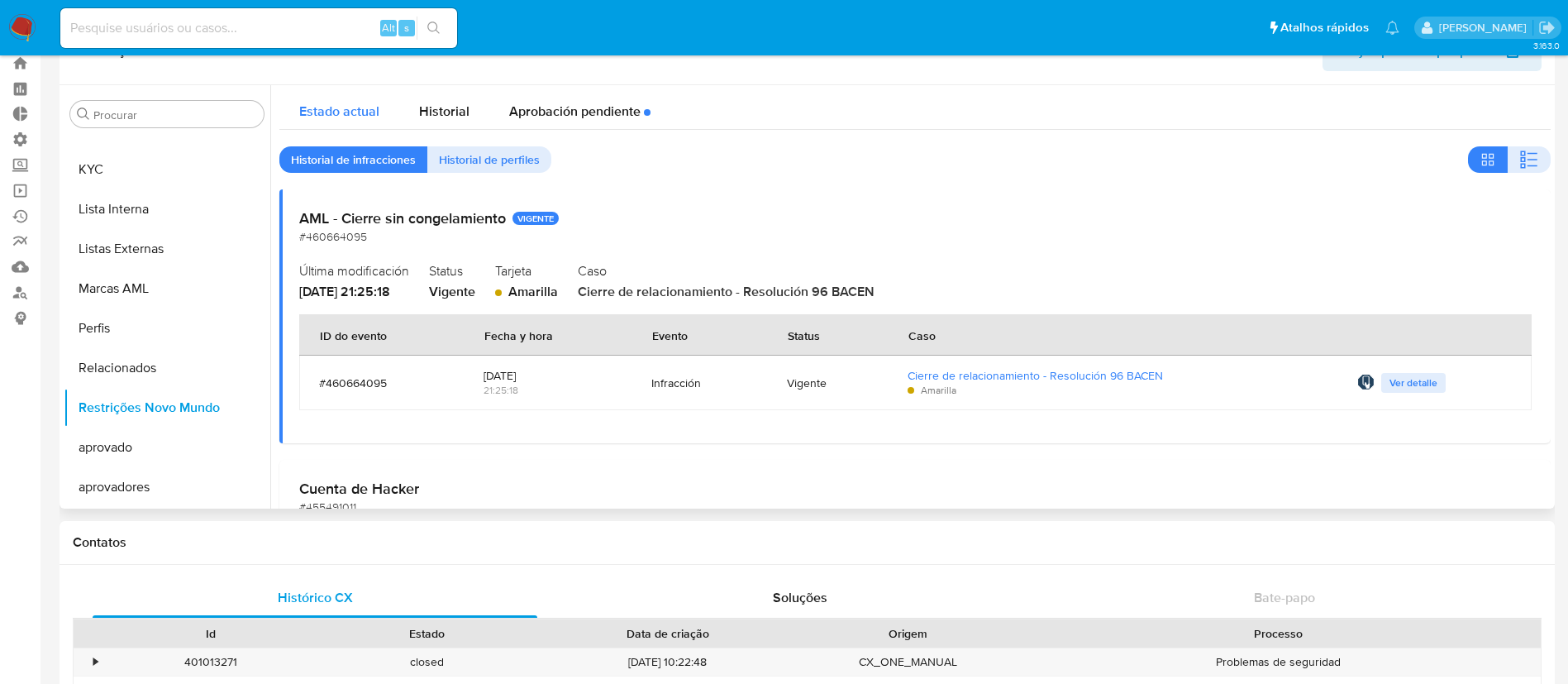
click at [332, 107] on span "Estado actual" at bounding box center [340, 111] width 81 height 19
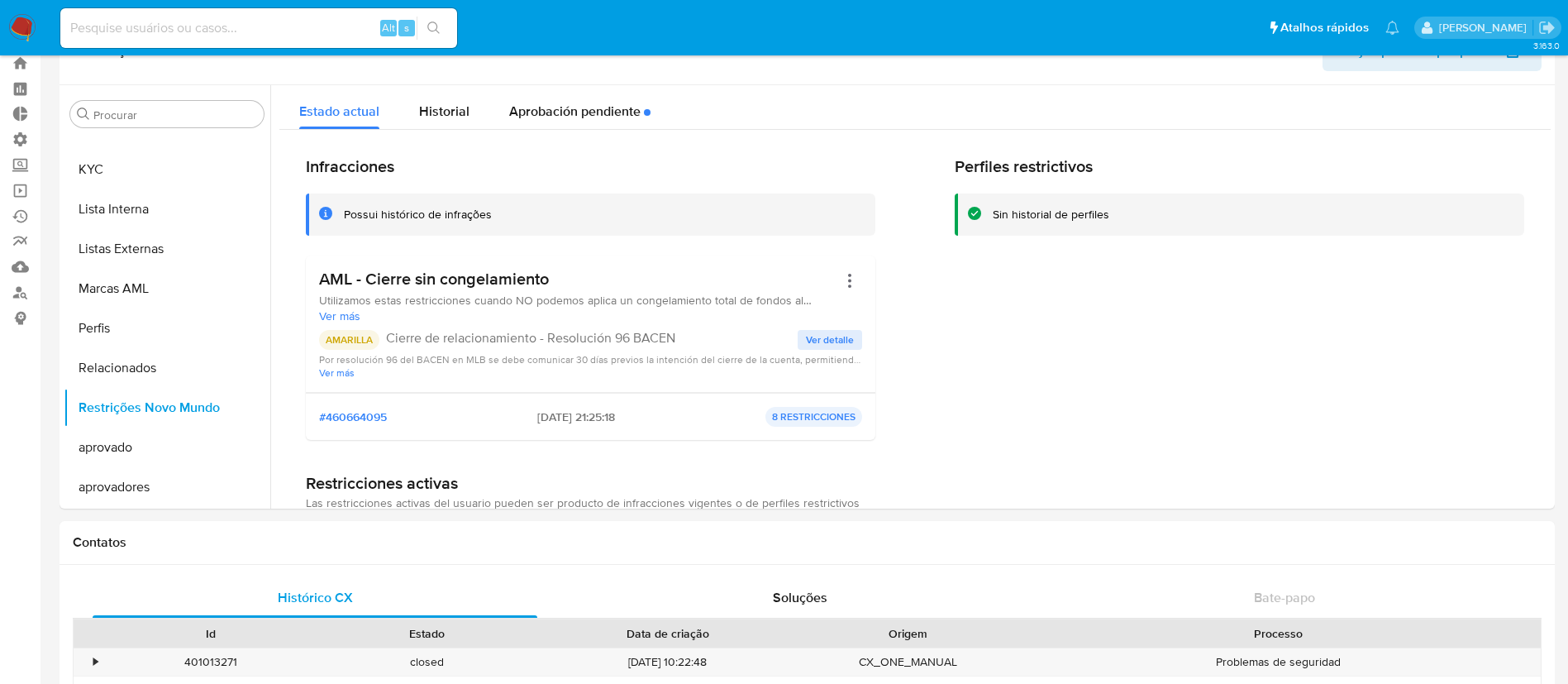
click at [149, 35] on input at bounding box center [258, 28] width 397 height 22
paste input "xMEeLhApOh0ANwBAuWEgBGja"
type input "xMEeLhApOh0ANwBAuWEgBGja"
click at [444, 24] on button "search-icon" at bounding box center [433, 28] width 34 height 24
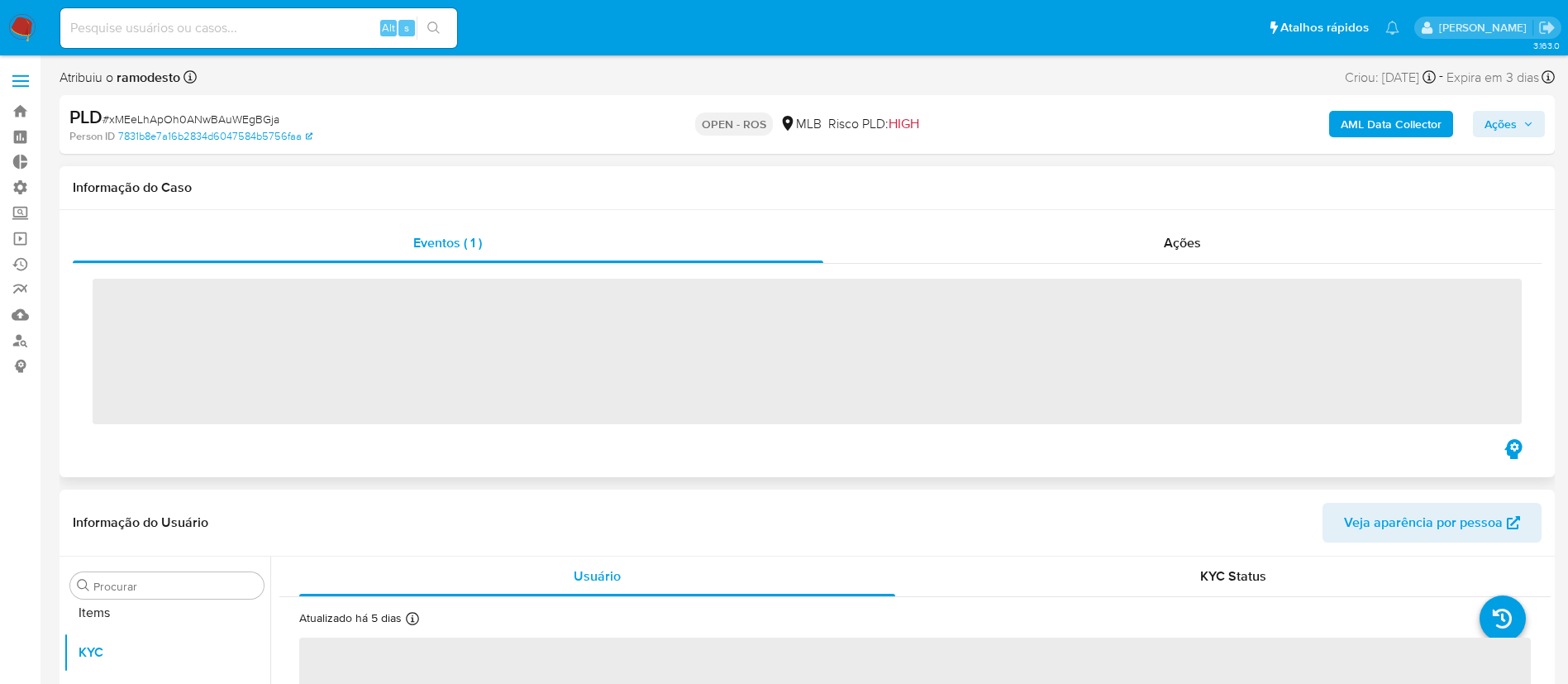
scroll to position [897, 0]
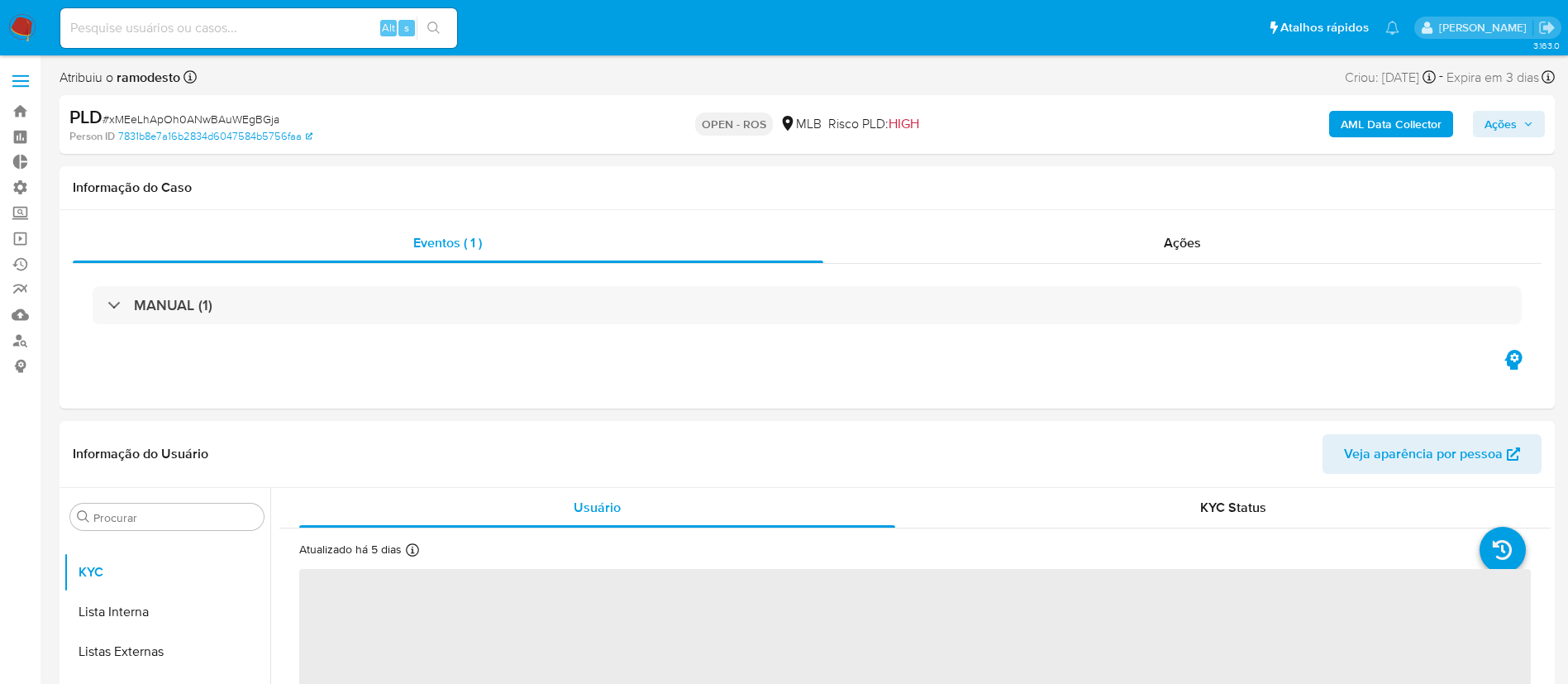
select select "10"
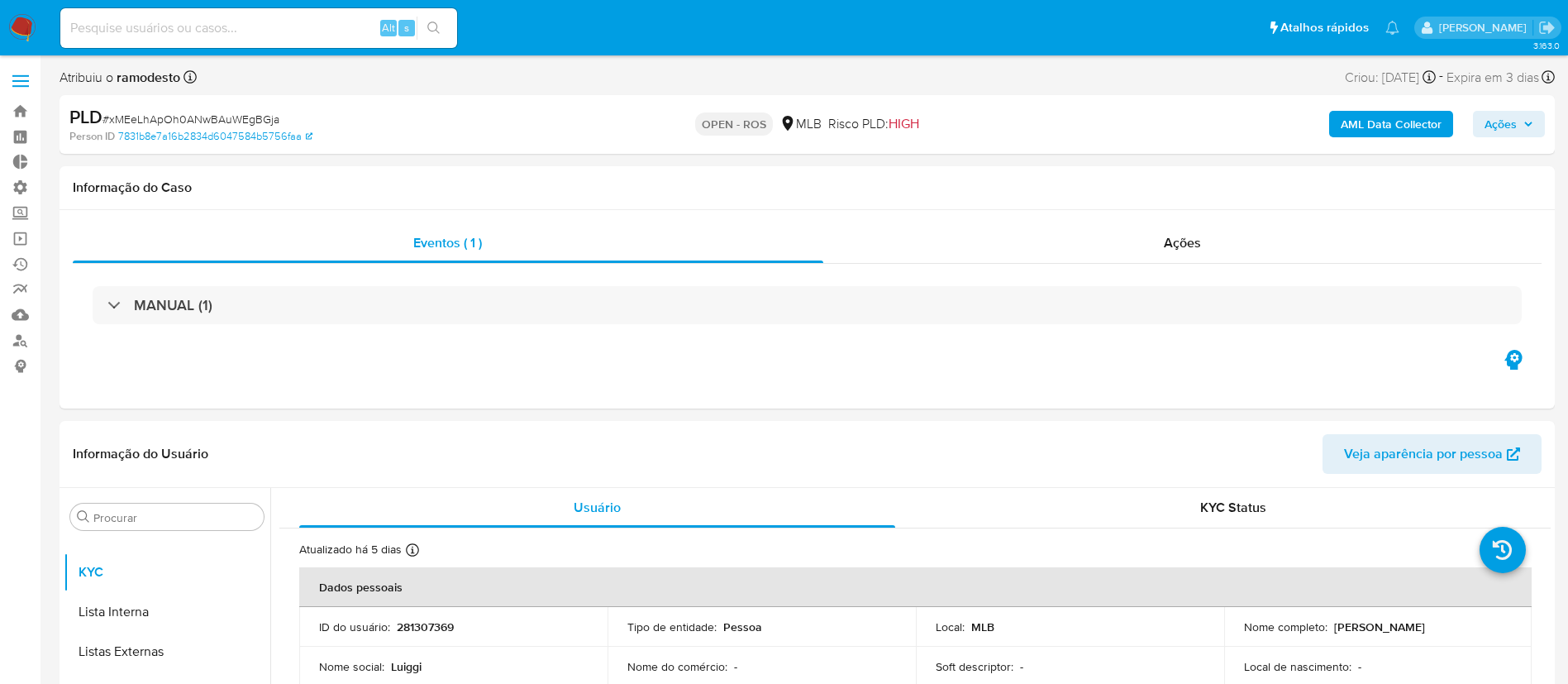
click at [267, 8] on div "Alt s" at bounding box center [258, 28] width 397 height 39
click at [255, 28] on input at bounding box center [258, 28] width 397 height 22
paste input "fKdsv0KtQ8zQOckyoz95lQM2"
type input "fKdsv0KtQ8zQOckyoz95lQM2"
click at [436, 28] on icon "search-icon" at bounding box center [433, 28] width 13 height 13
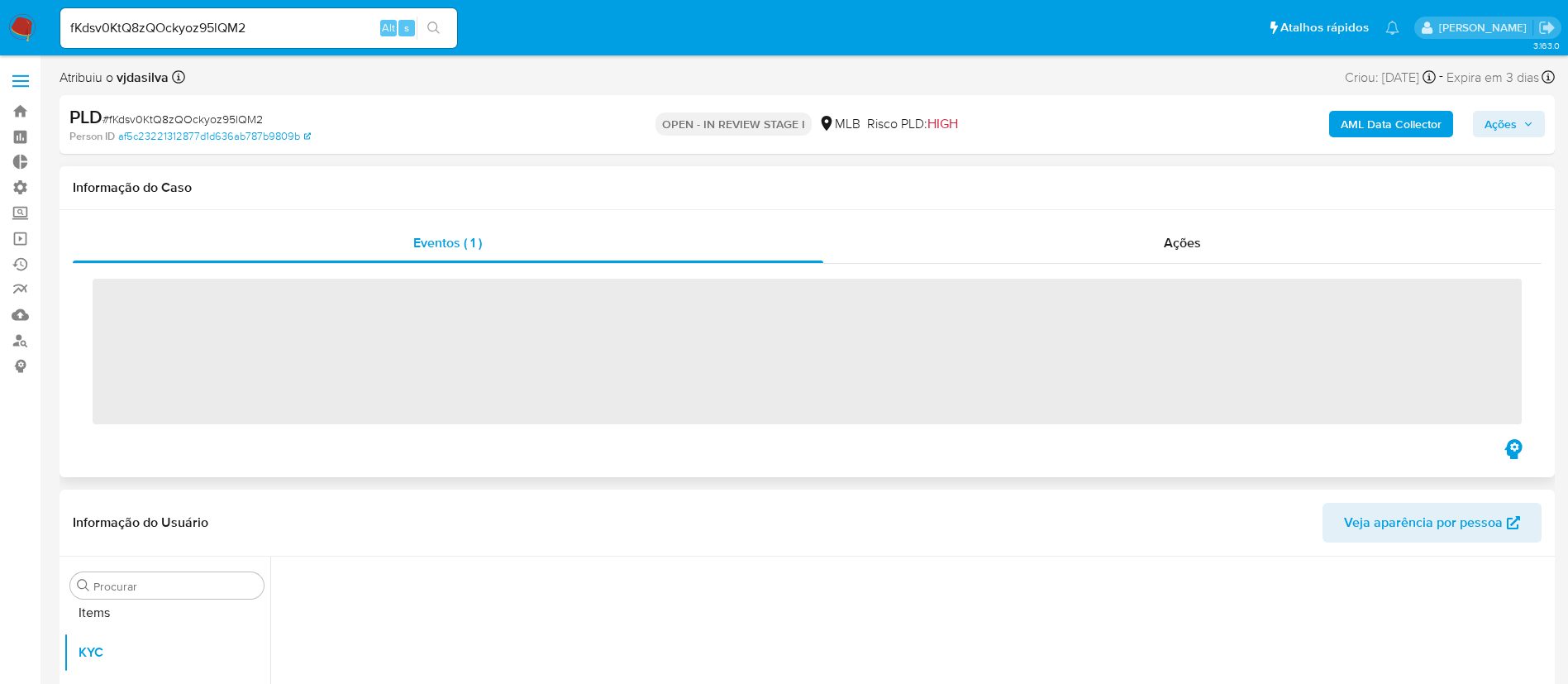
scroll to position [897, 0]
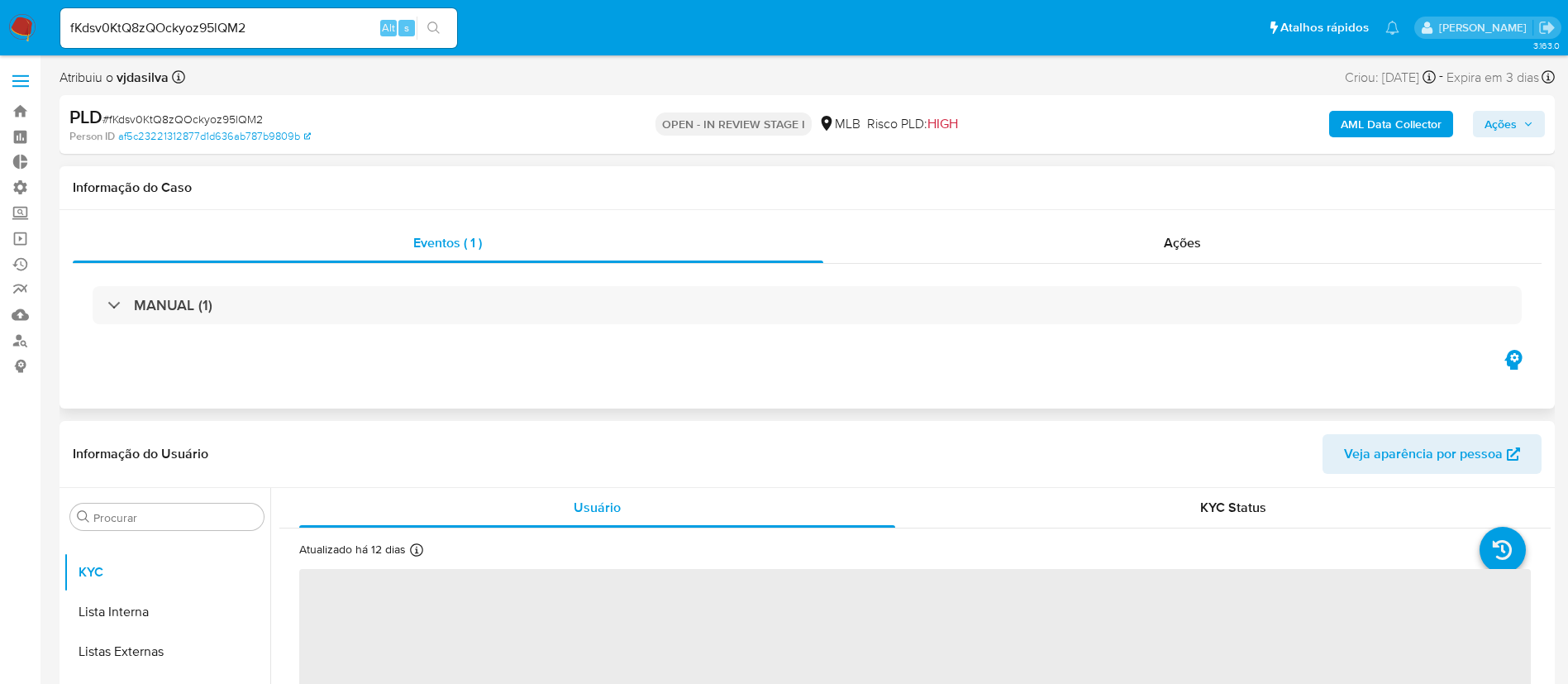
select select "10"
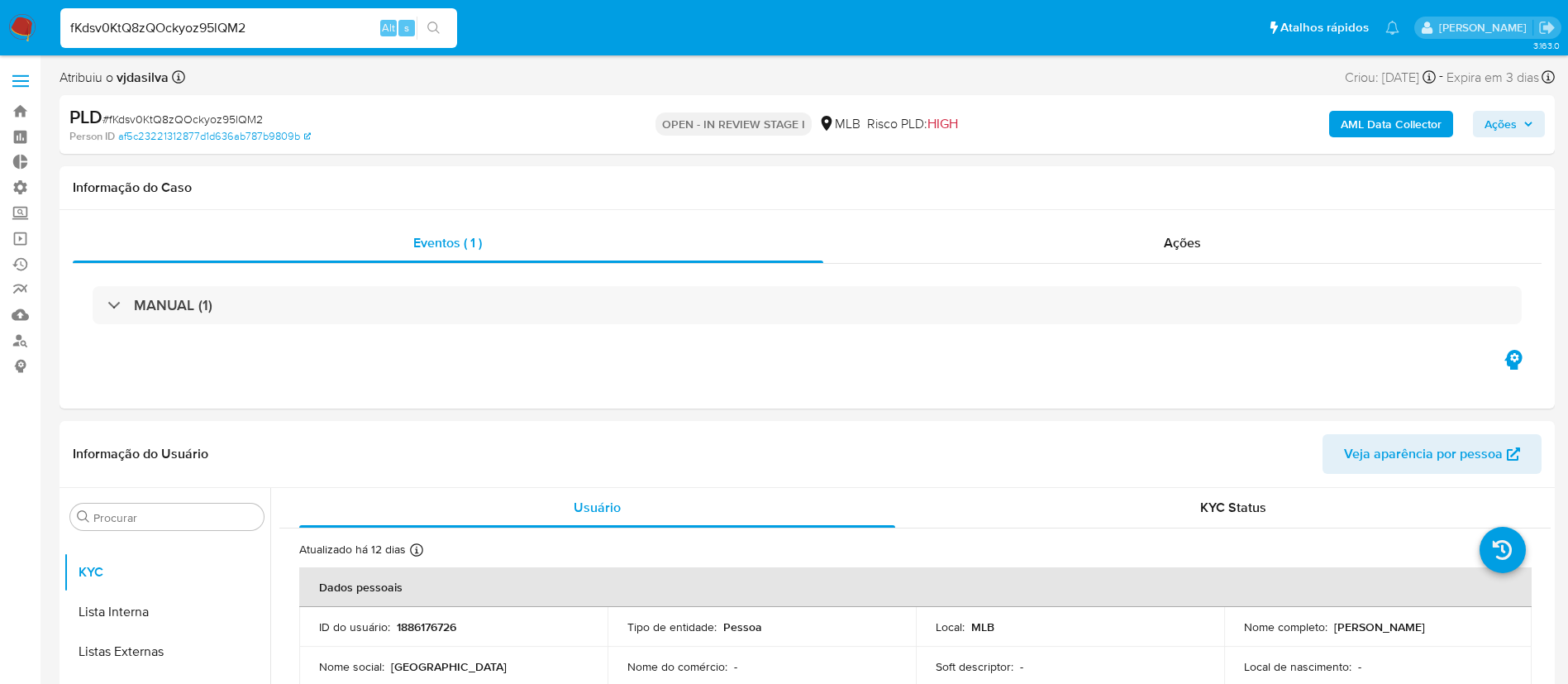
drag, startPoint x: 269, startPoint y: 24, endPoint x: 19, endPoint y: -16, distance: 253.2
paste input "FTwdVmZSstnPb89egzlJqw1U"
type input "FTwdVmZSstnPb89egzlJqw1U"
click at [443, 29] on button "search-icon" at bounding box center [433, 28] width 34 height 24
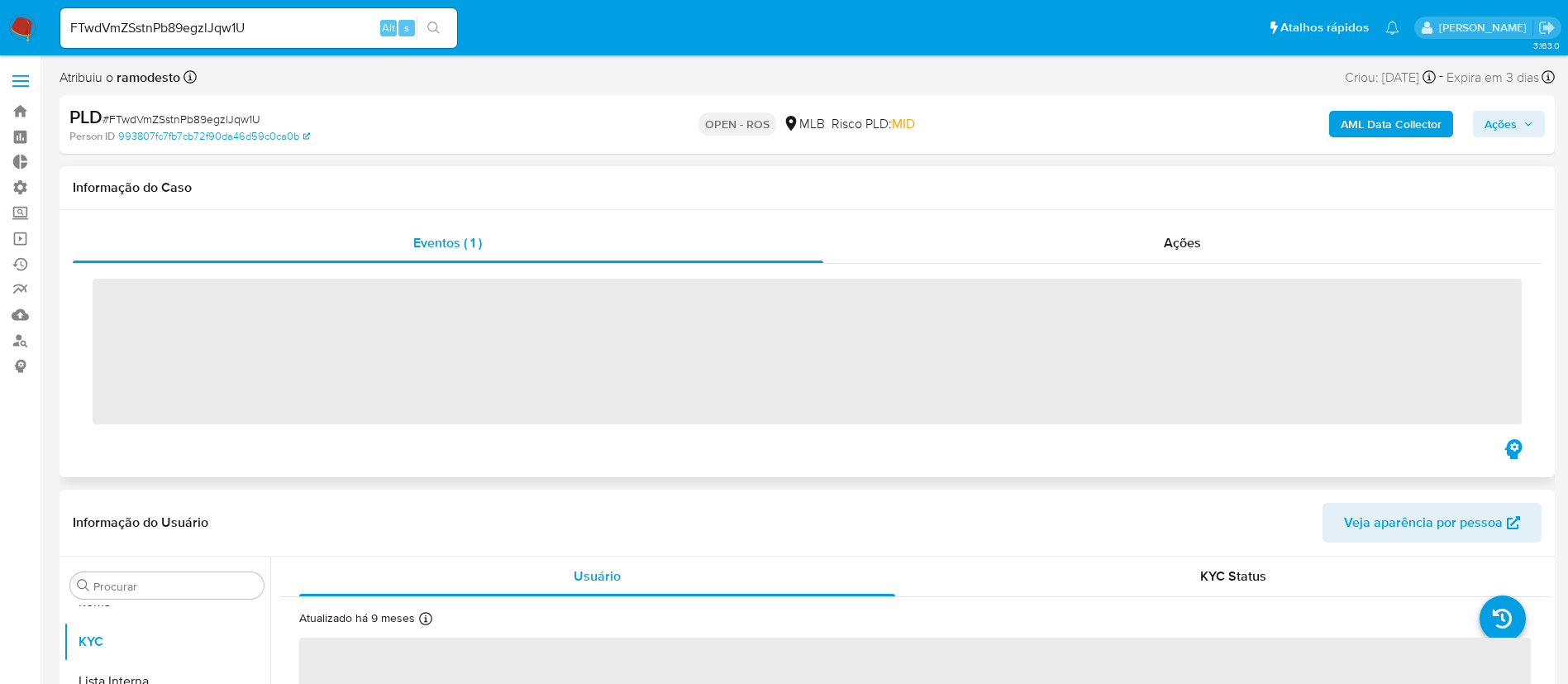
scroll to position [897, 0]
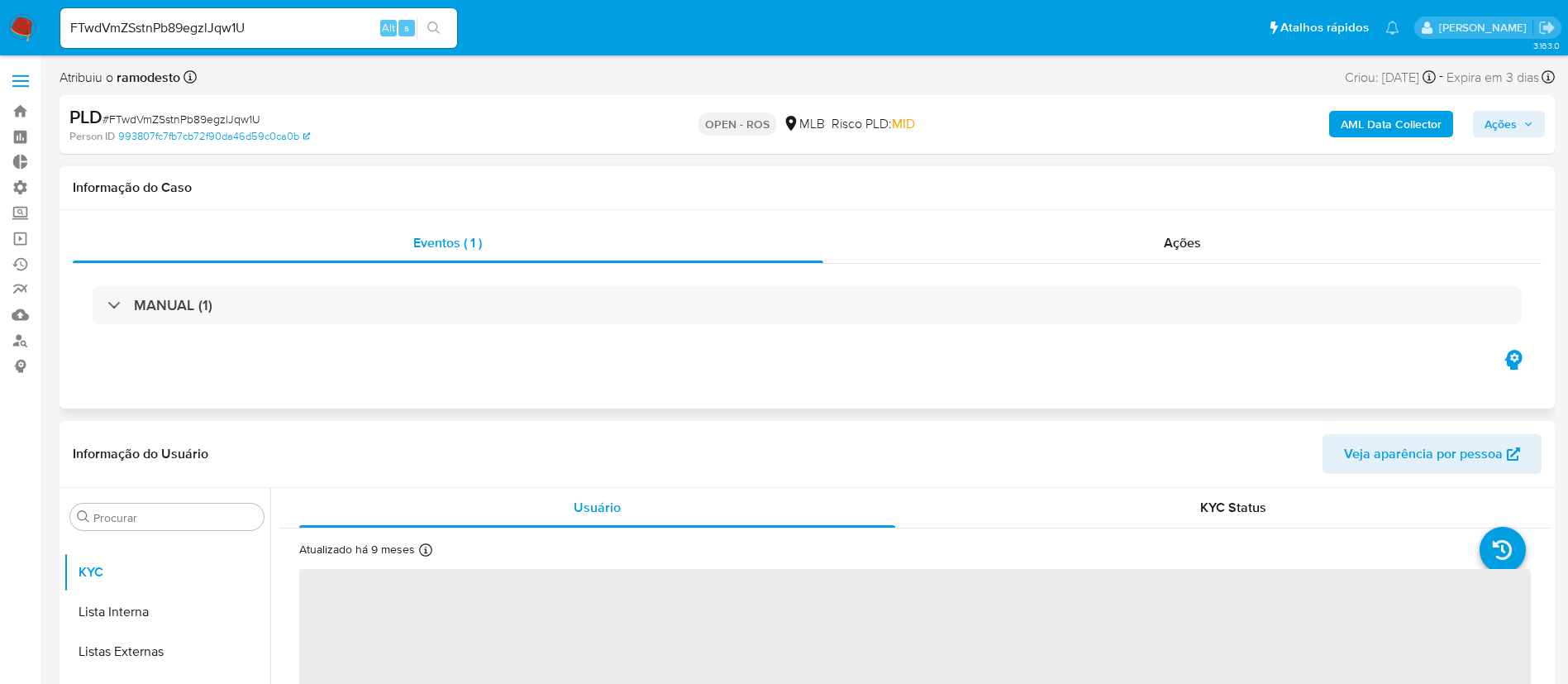
select select "10"
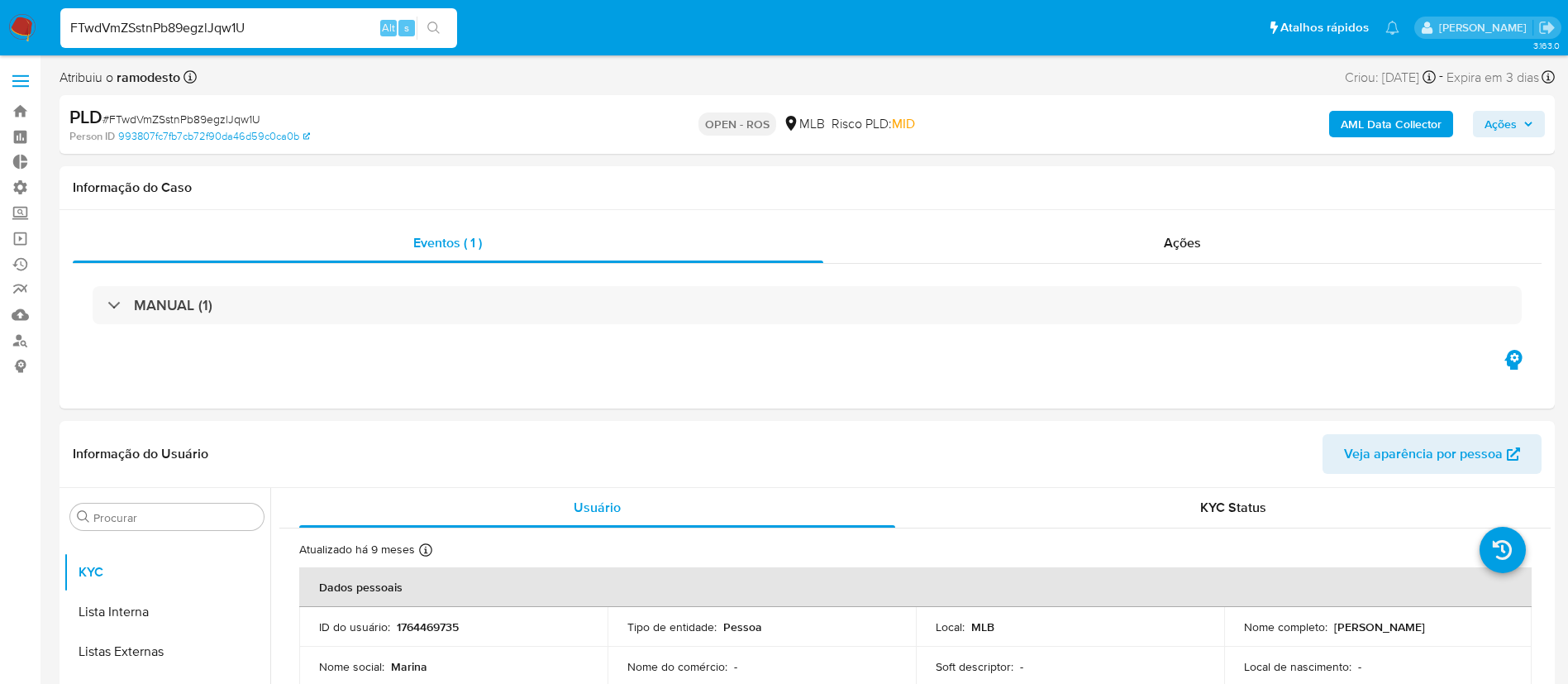
drag, startPoint x: 290, startPoint y: 28, endPoint x: 54, endPoint y: 8, distance: 236.8
click at [54, 8] on ul "Pausado Ver notificaciones FTwdVmZSstnPb89egzlJqw1U Alt s Atalhos rápidos Presi…" at bounding box center [730, 28] width 1356 height 41
paste input "nhxWOQYxXV0cc4MxqfUHEA7x"
type input "nhxWOQYxXV0cc4MxqfUHEA7x"
click at [428, 23] on icon "search-icon" at bounding box center [433, 28] width 13 height 13
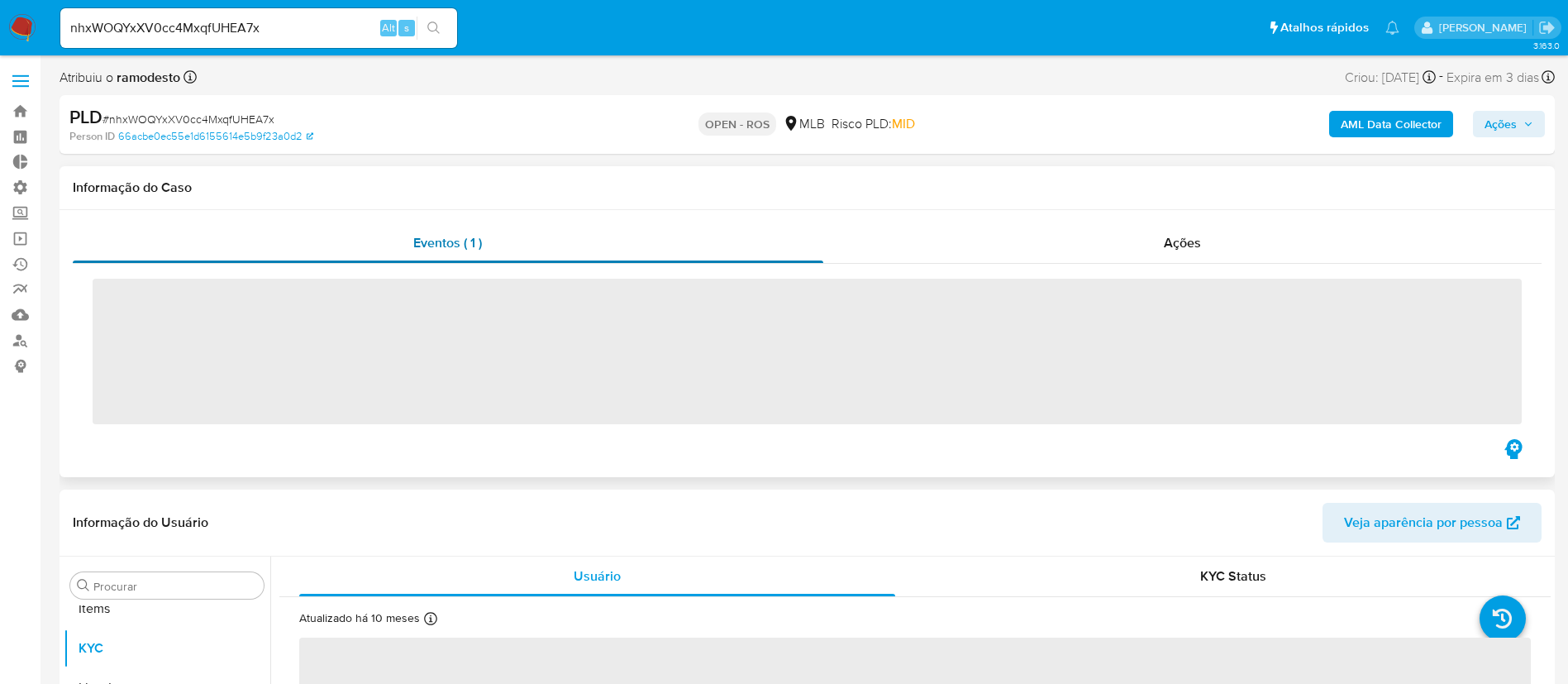
scroll to position [897, 0]
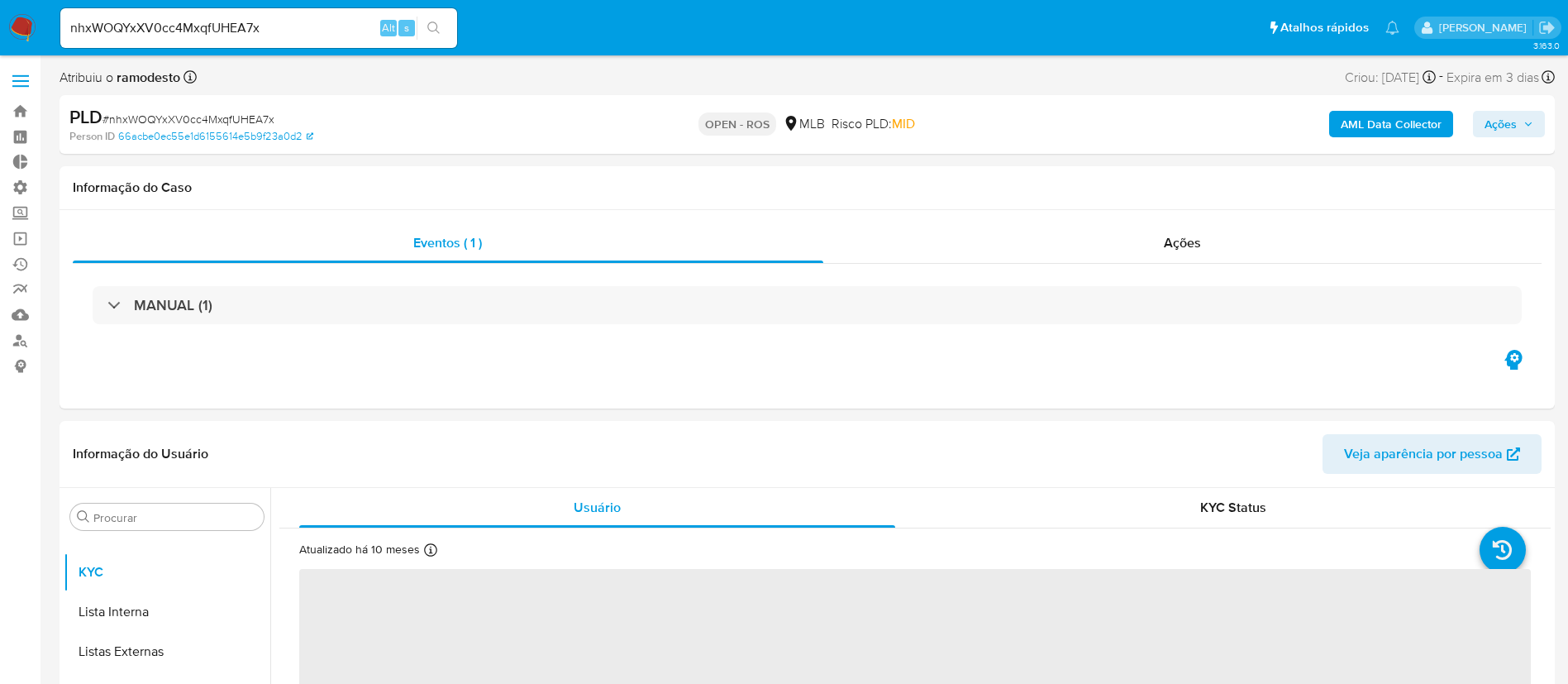
select select "10"
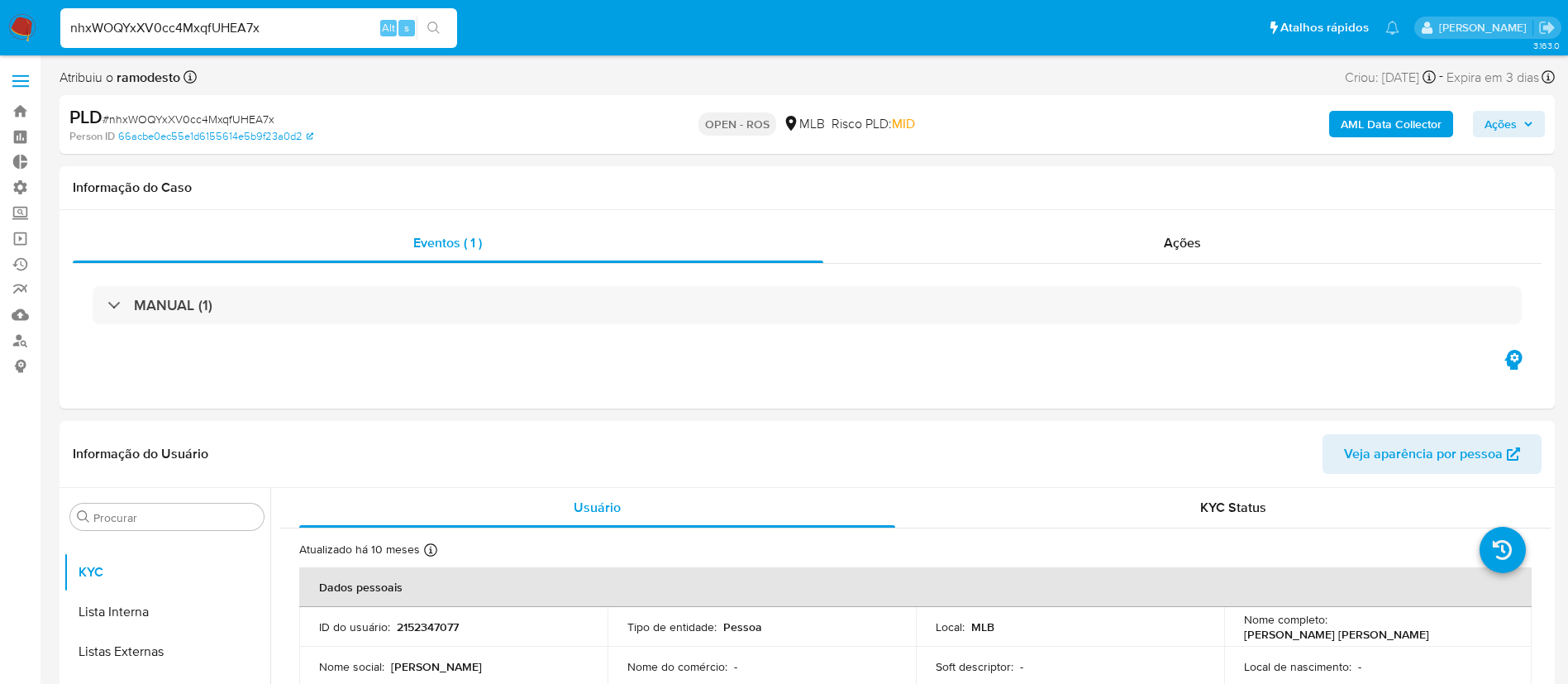
drag, startPoint x: 298, startPoint y: 18, endPoint x: 0, endPoint y: -22, distance: 300.7
paste input "LHZhQVEK5yACB3jTkLG0B5NM"
type input "LHZhQVEK5yACB3jTkLG0B5NM"
click at [426, 24] on button "search-icon" at bounding box center [433, 28] width 34 height 24
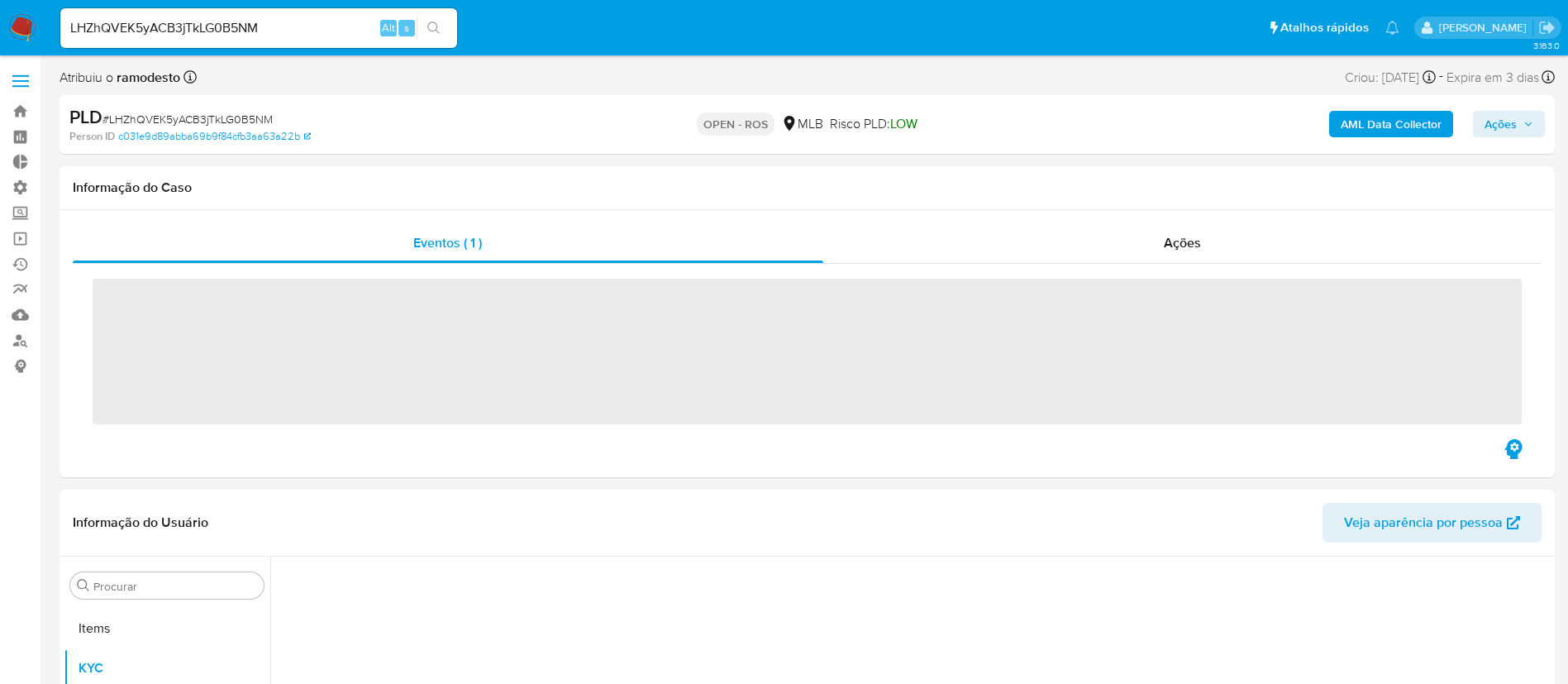
scroll to position [897, 0]
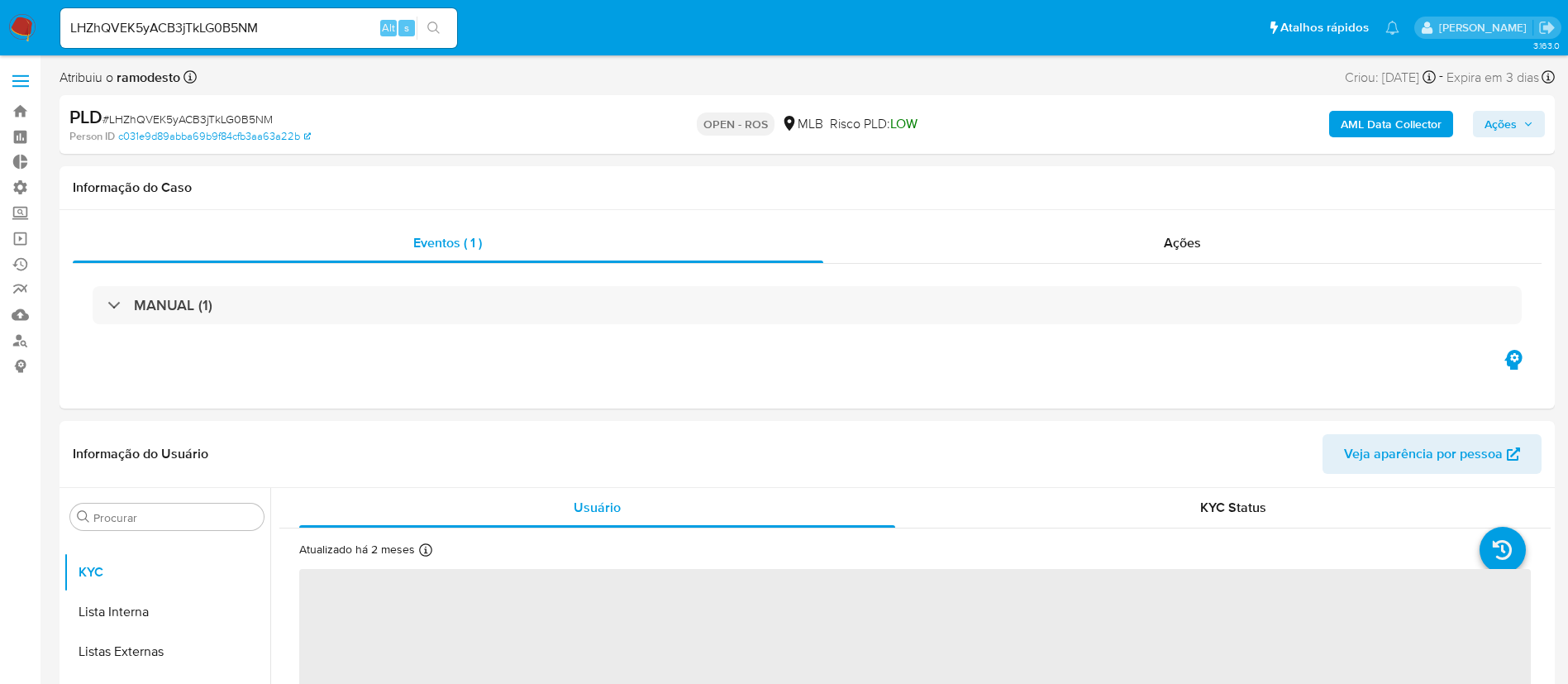
select select "10"
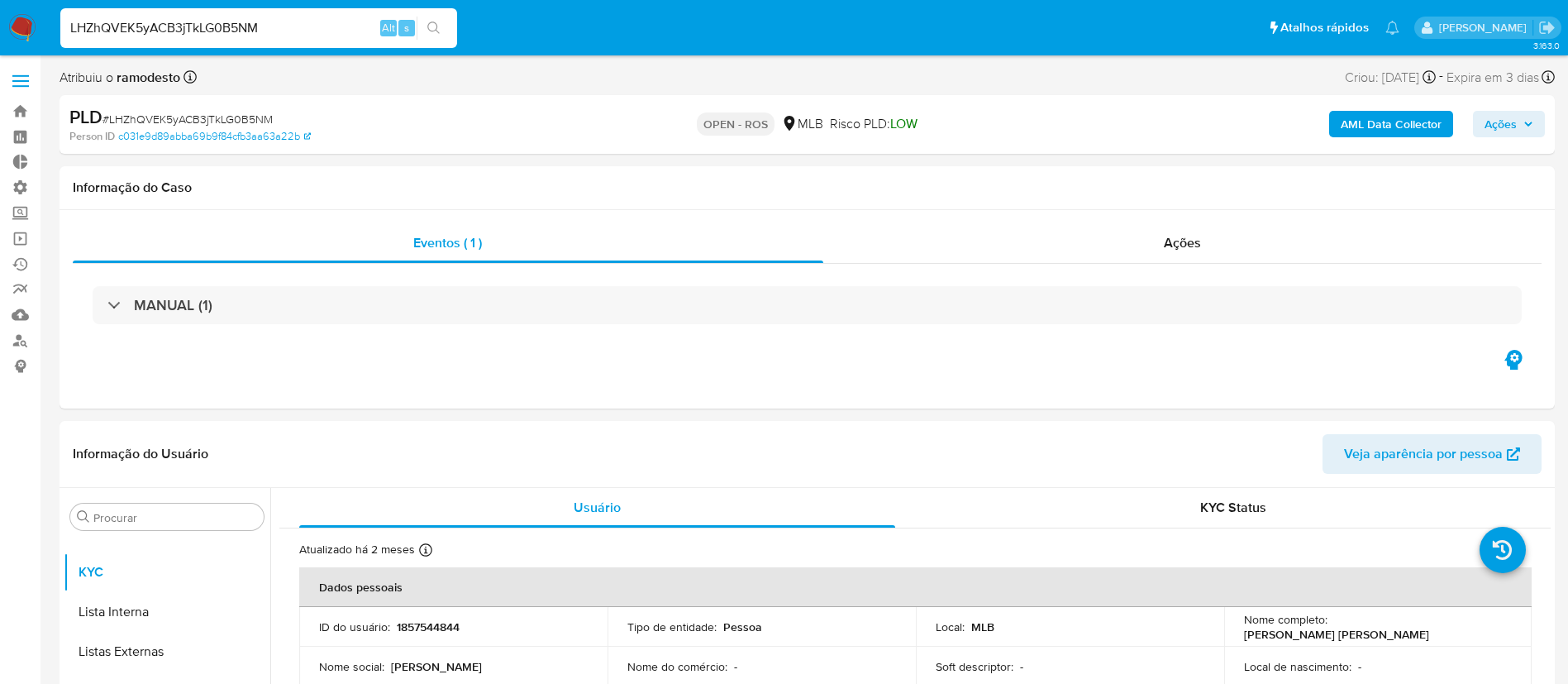
drag, startPoint x: 308, startPoint y: 31, endPoint x: 0, endPoint y: 15, distance: 308.4
click at [0, 15] on nav "Pausado Ver notificaciones LHZhQVEK5yACB3jTkLG0B5NM Alt s Atalhos rápidos Presi…" at bounding box center [784, 28] width 1568 height 55
paste input "TkdLIvFq3fxroZMEFjPDjo5"
type input "TkdLIvFq3fxroZMEFjPDjo5M"
click at [434, 33] on icon "search-icon" at bounding box center [433, 28] width 13 height 13
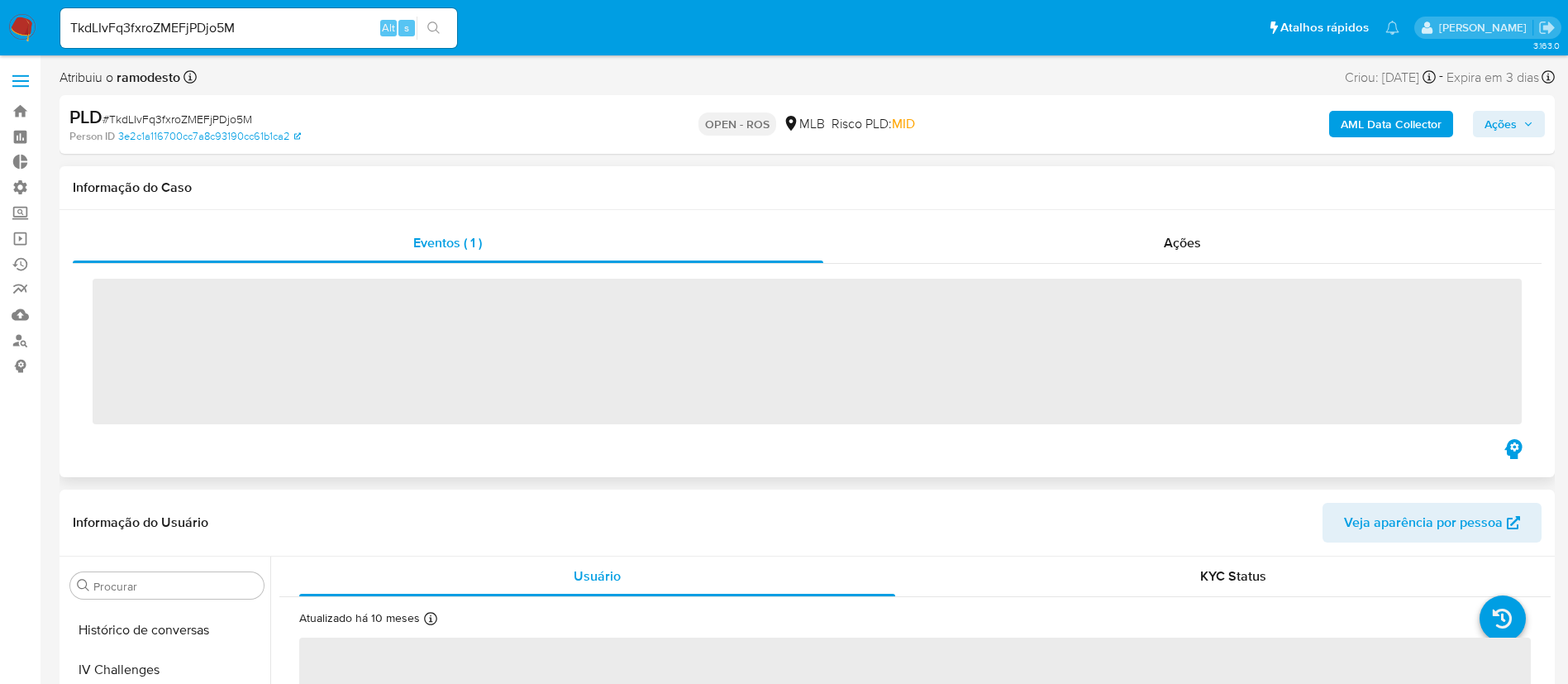
scroll to position [870, 0]
select select "10"
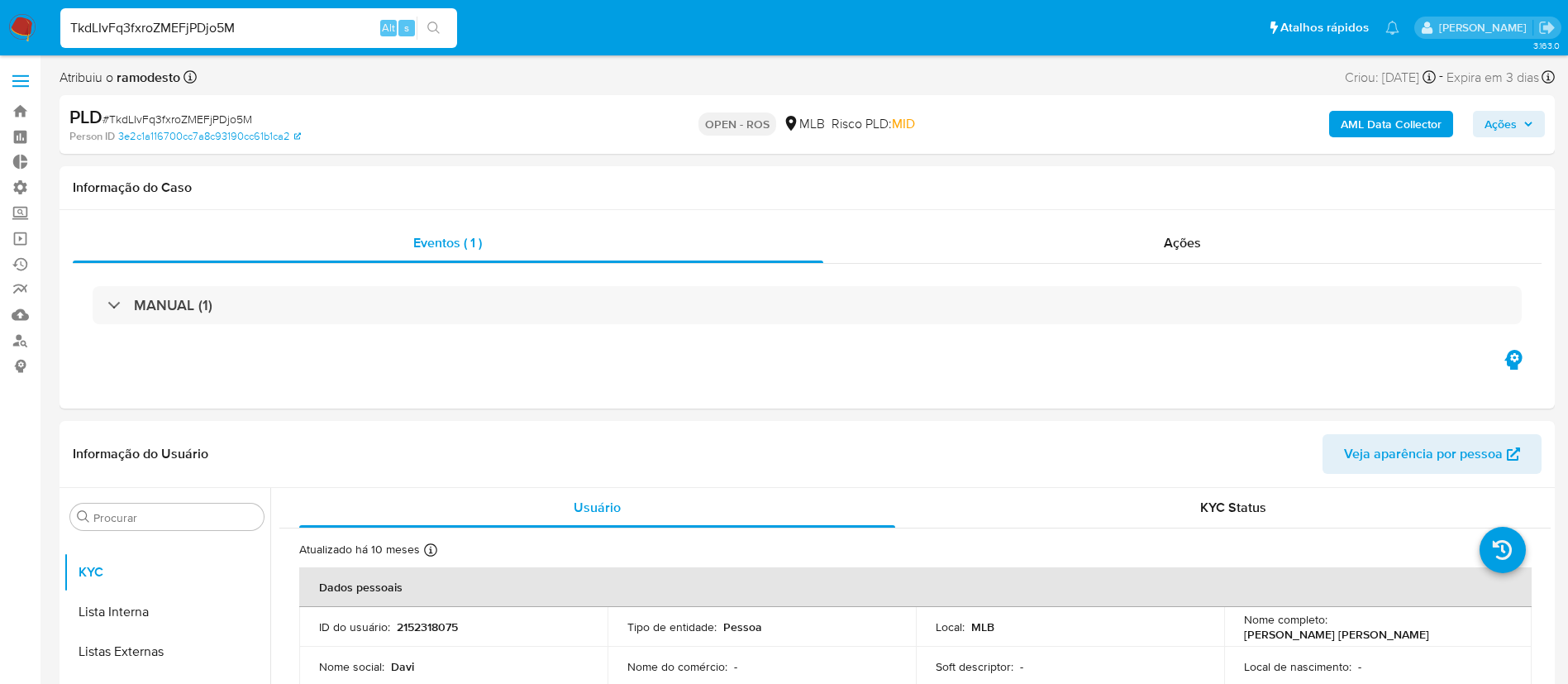
drag, startPoint x: 275, startPoint y: 25, endPoint x: 47, endPoint y: 18, distance: 228.1
click at [47, 18] on nav "Pausado Ver notificaciones TkdLIvFq3fxroZMEFjPDjo5M Alt s Atalhos rápidos Presi…" at bounding box center [784, 28] width 1568 height 55
paste input "QK58jcNqn1HdFyZQhaTdZSzX"
type input "QK58jcNqn1HdFyZQhaTdZSzX"
click at [426, 31] on button "search-icon" at bounding box center [433, 28] width 34 height 24
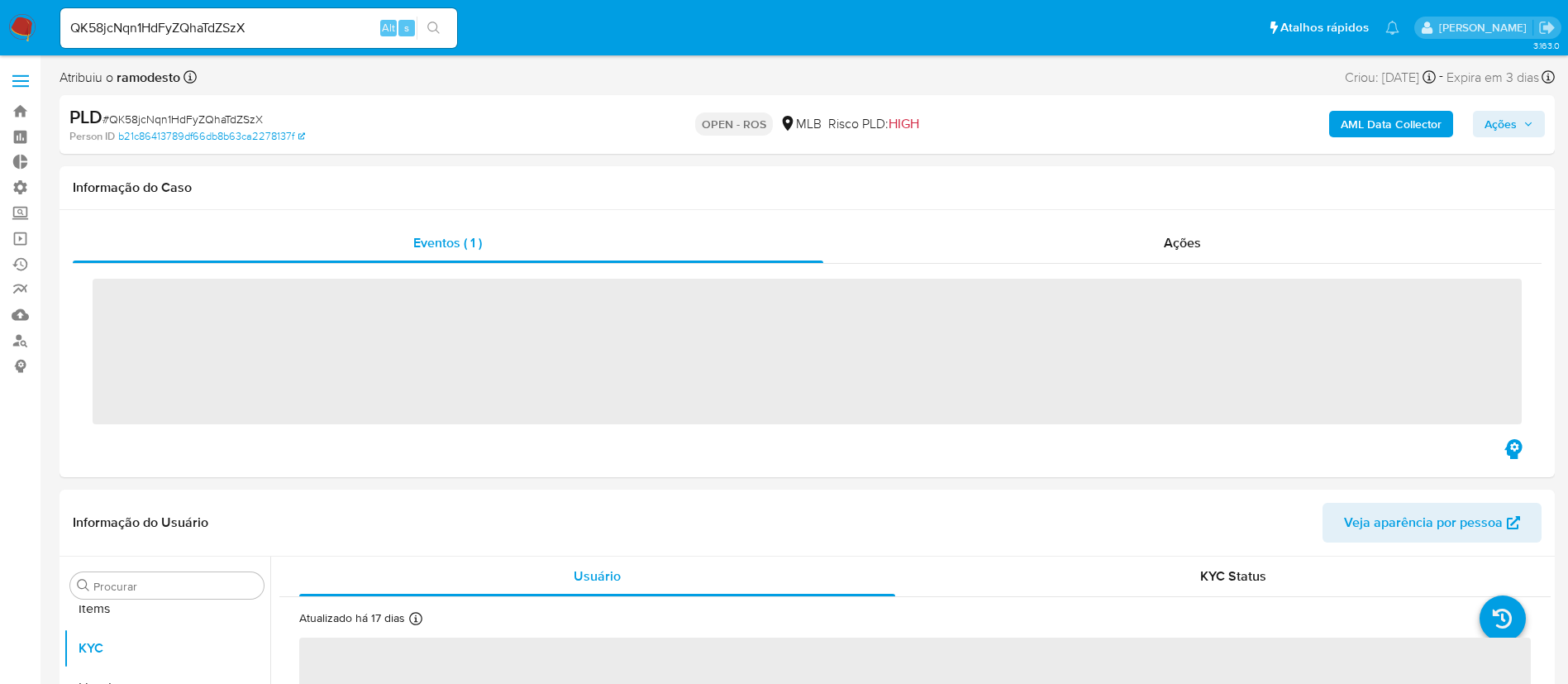
scroll to position [897, 0]
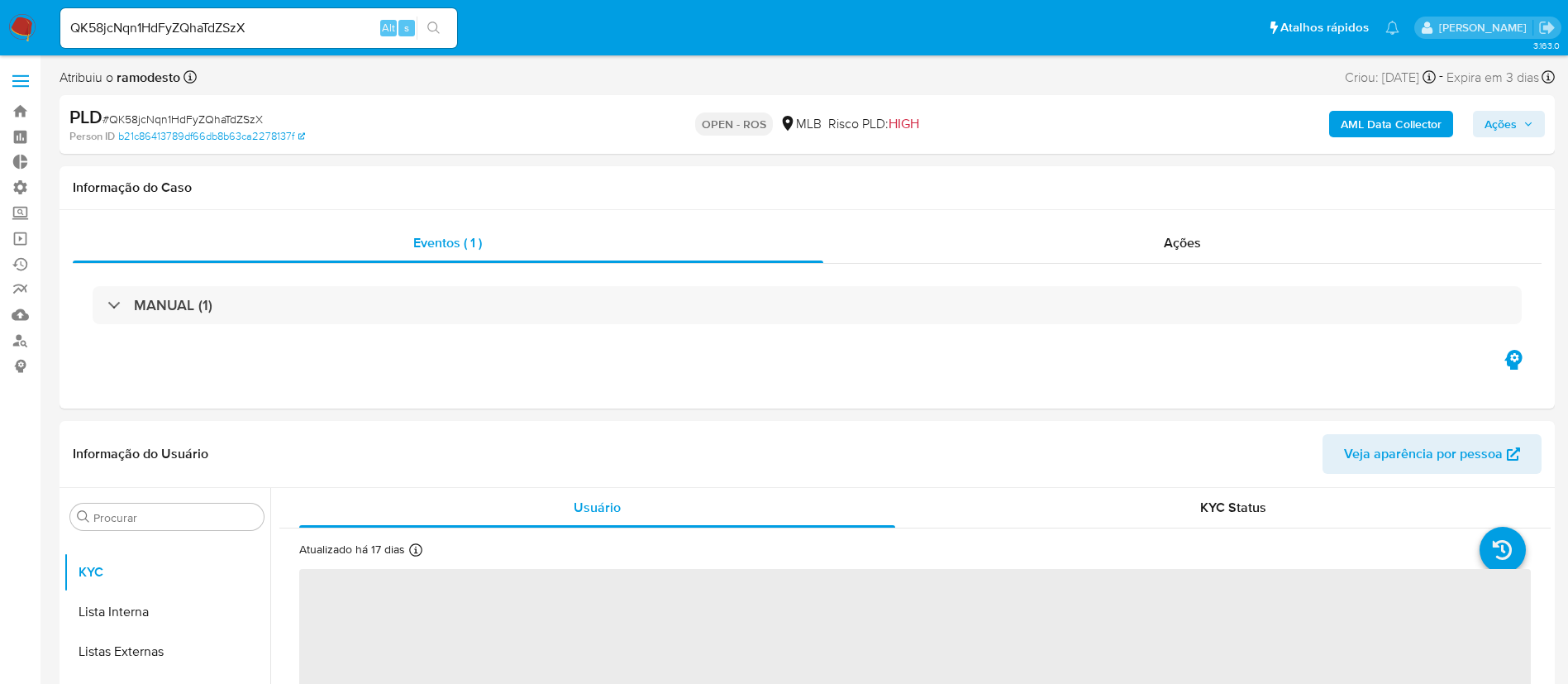
select select "10"
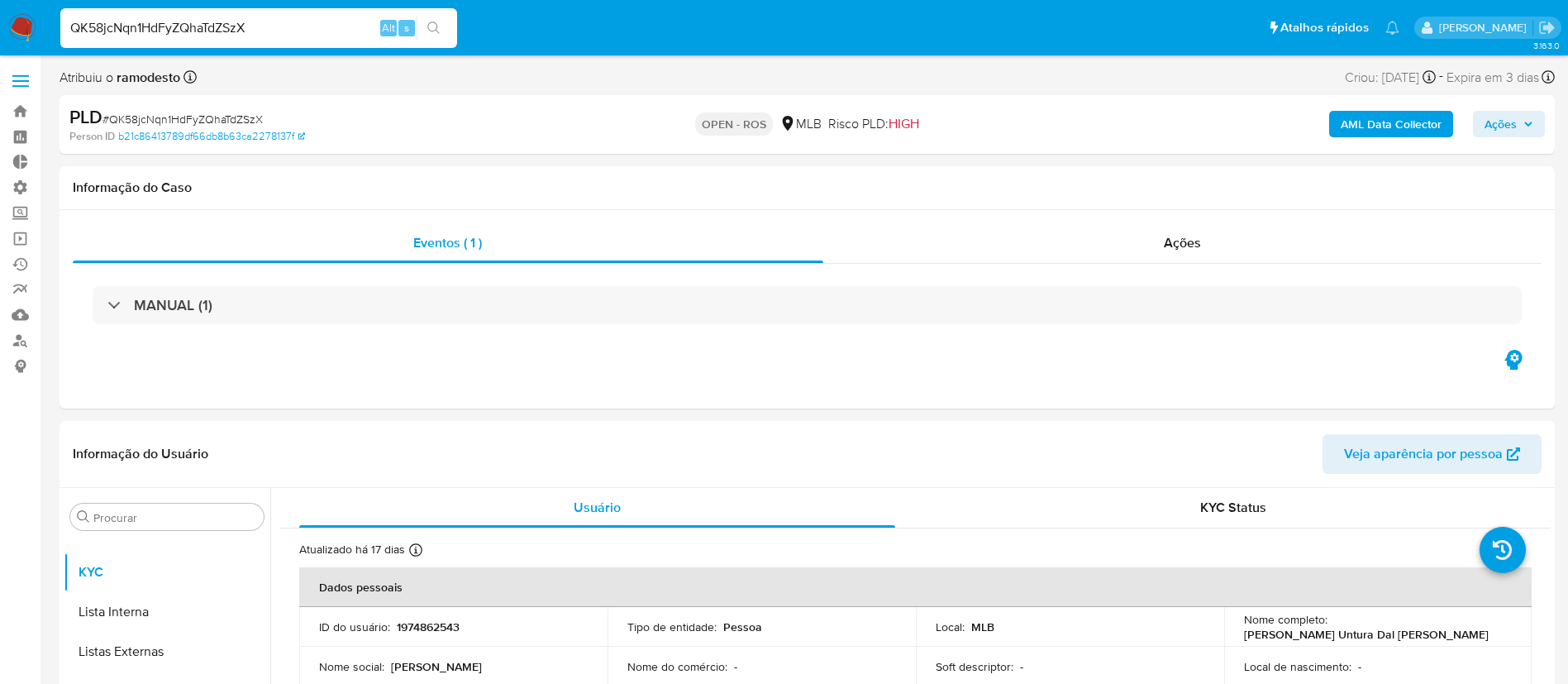
drag, startPoint x: 276, startPoint y: 18, endPoint x: 20, endPoint y: -3, distance: 256.9
paste input "6KrWB7dciM5G9EretRyhlmOU"
type input "6KrWB7dciM5G9EretRyhlmOU"
click at [427, 30] on icon "search-icon" at bounding box center [433, 28] width 13 height 13
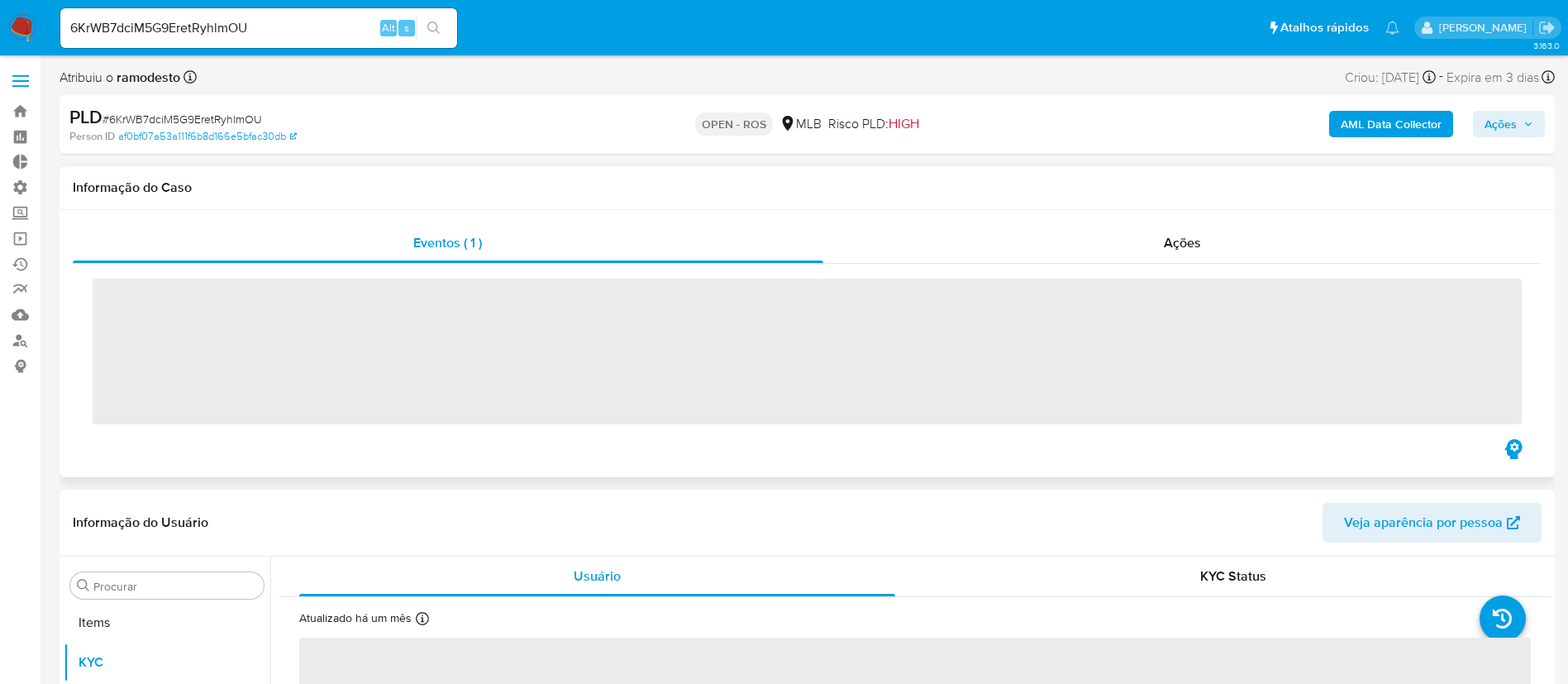
scroll to position [897, 0]
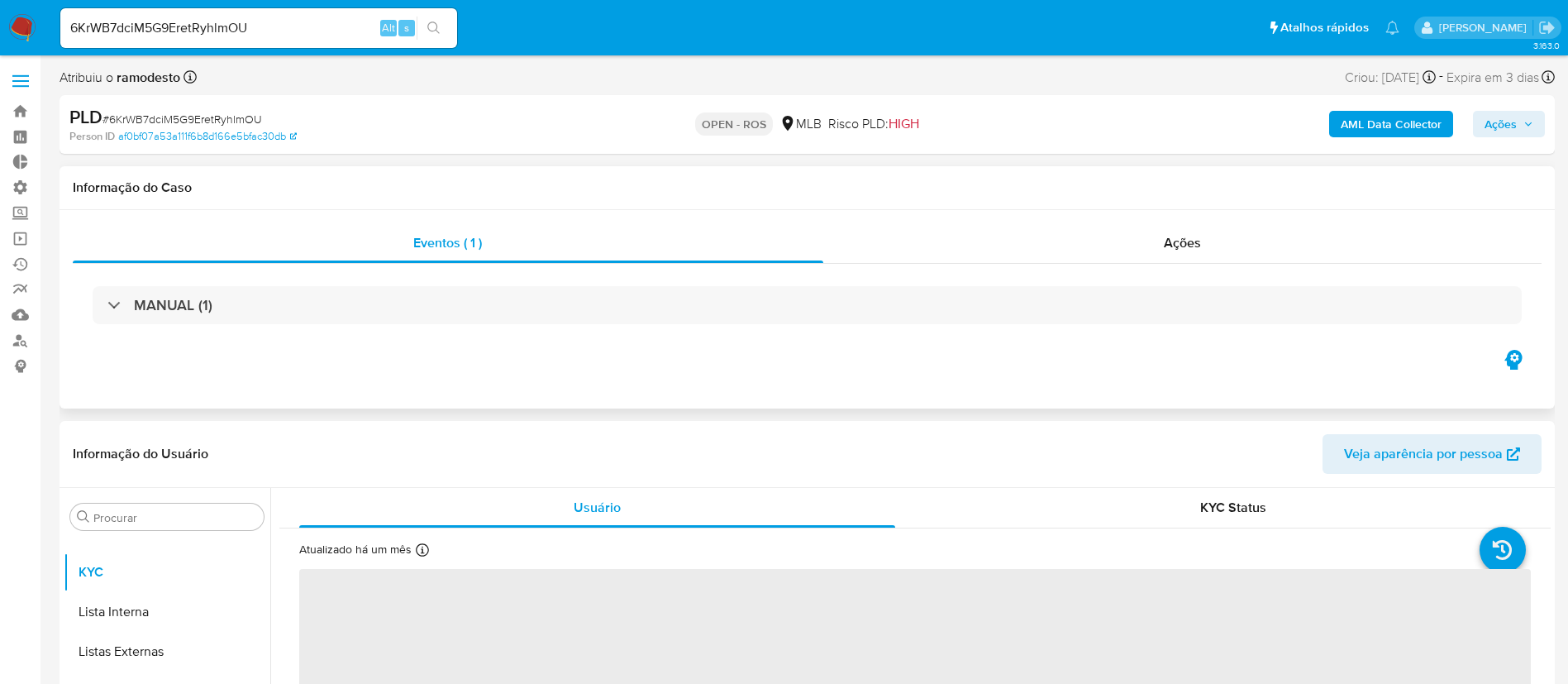
select select "10"
